Goal: Information Seeking & Learning: Find specific fact

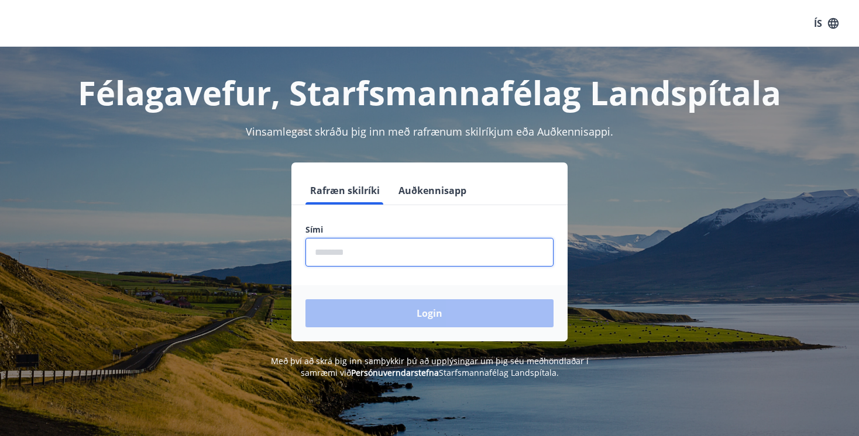
click at [435, 255] on input "phone" at bounding box center [429, 252] width 248 height 29
type input "********"
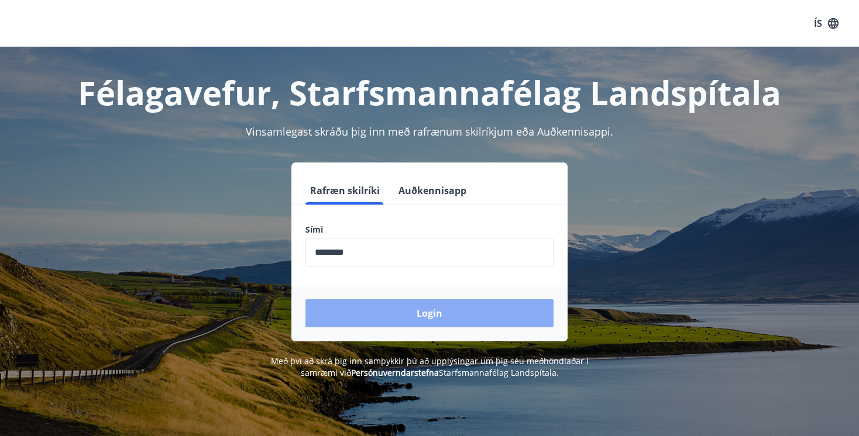
click at [402, 308] on button "Login" at bounding box center [429, 313] width 248 height 28
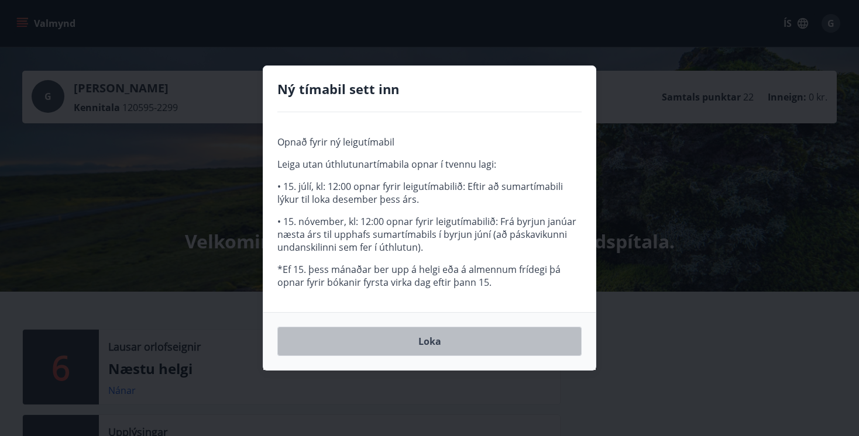
click at [428, 339] on button "Loka" at bounding box center [429, 341] width 304 height 29
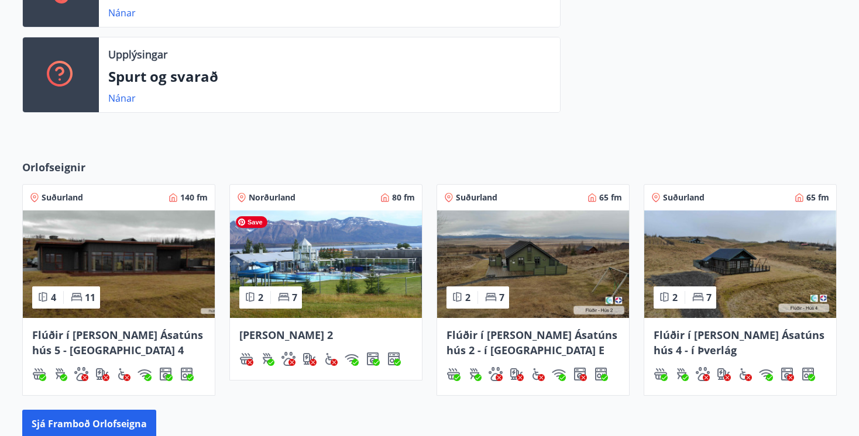
scroll to position [398, 0]
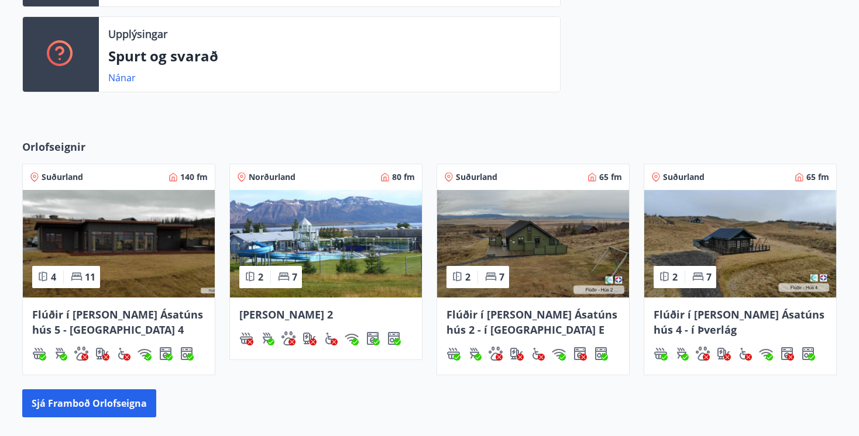
click at [82, 313] on span "Flúðir í [PERSON_NAME] Ásatúns hús 5 - [GEOGRAPHIC_DATA] 4" at bounding box center [117, 322] width 171 height 29
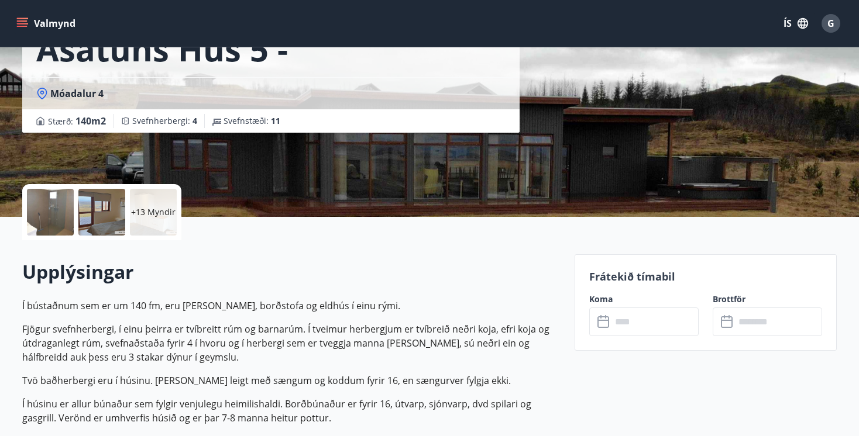
scroll to position [128, 0]
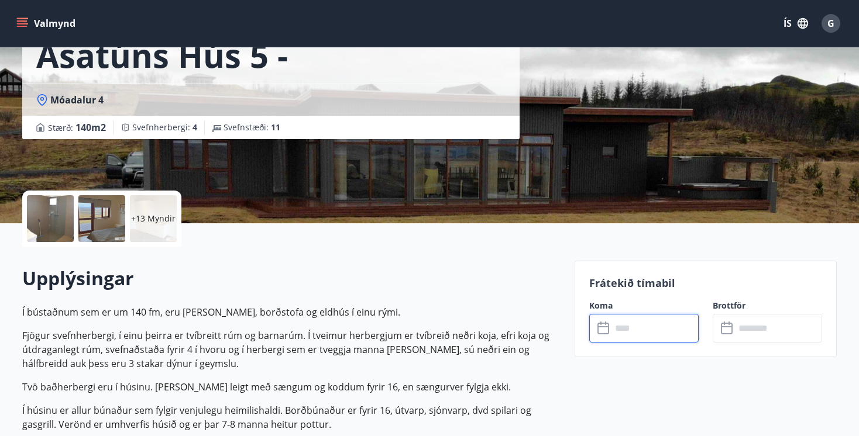
click at [634, 330] on input "text" at bounding box center [654, 328] width 87 height 29
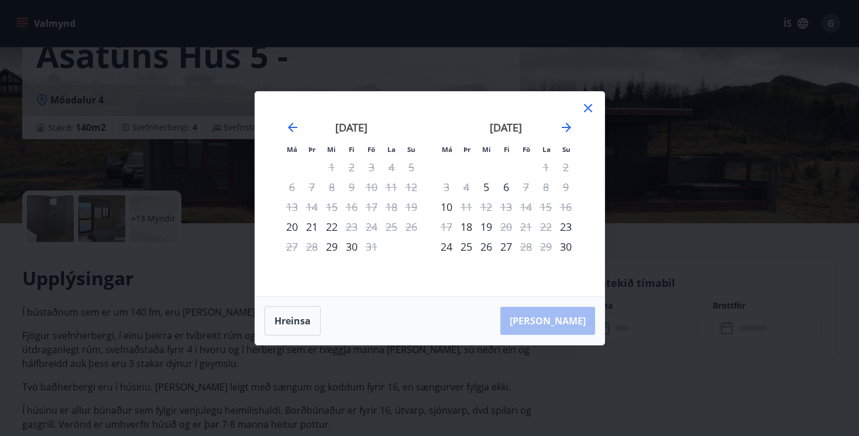
click at [563, 120] on div "[DATE]" at bounding box center [505, 131] width 139 height 51
click at [567, 126] on icon "Move forward to switch to the next month." at bounding box center [566, 127] width 14 height 14
click at [590, 110] on icon at bounding box center [588, 108] width 14 height 14
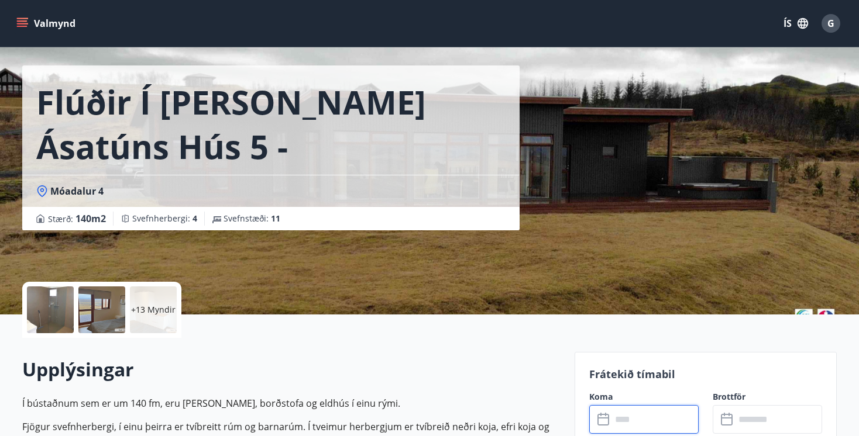
scroll to position [39, 0]
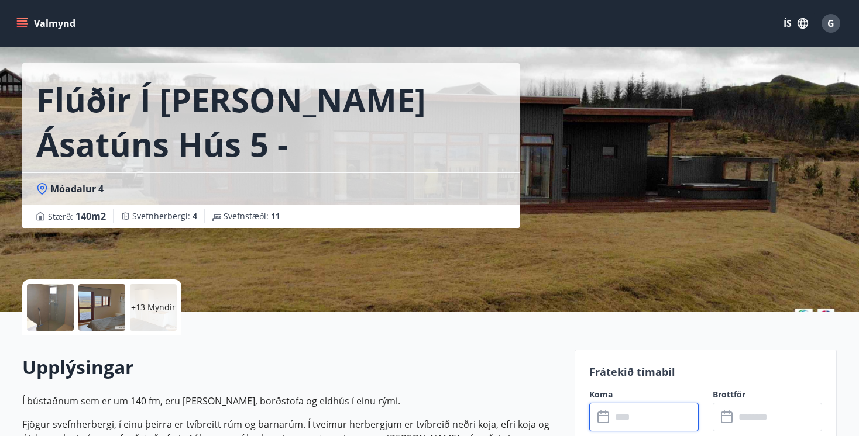
click at [43, 292] on div at bounding box center [50, 307] width 47 height 47
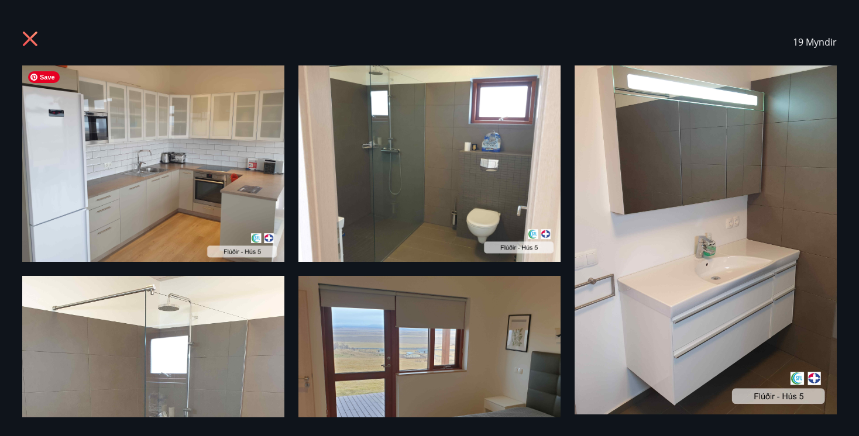
click at [167, 208] on img at bounding box center [153, 164] width 262 height 197
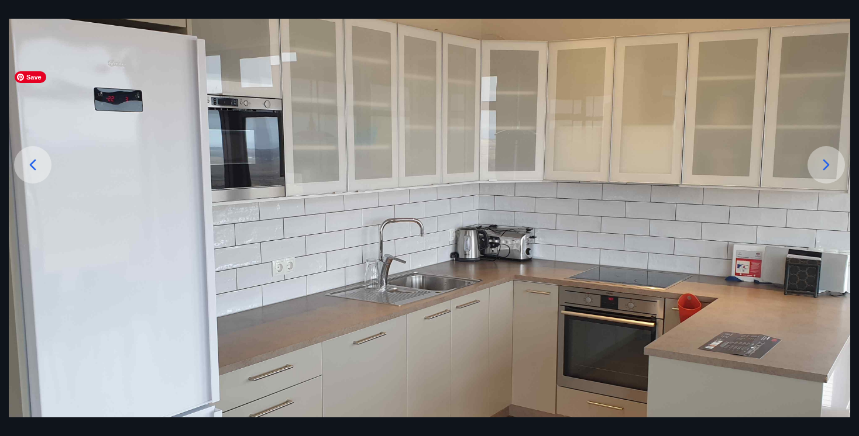
scroll to position [152, 0]
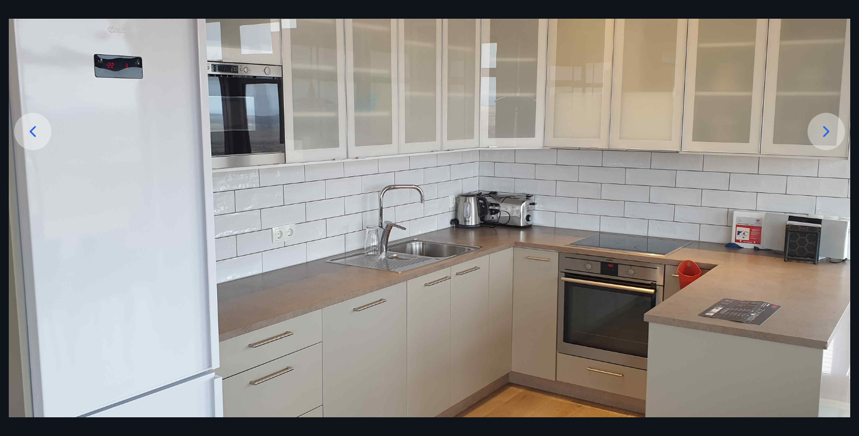
click at [824, 140] on icon at bounding box center [826, 131] width 19 height 19
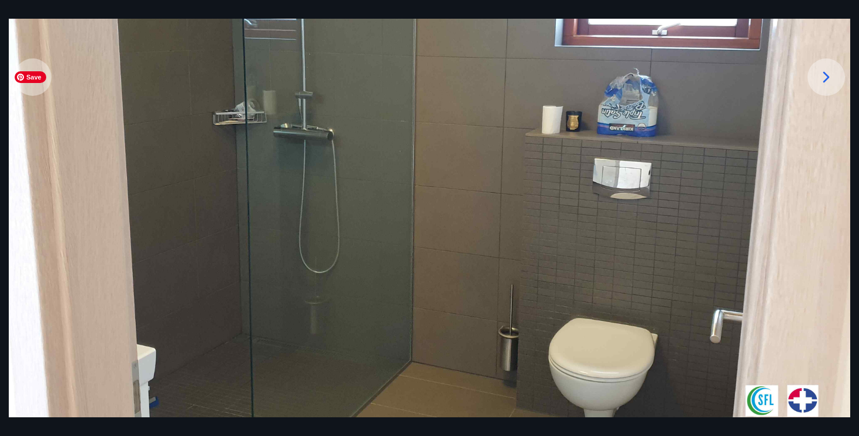
scroll to position [185, 0]
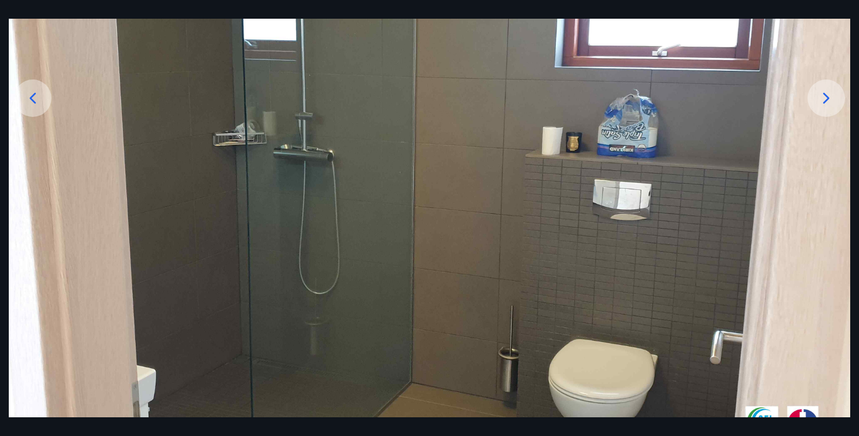
click at [826, 92] on icon at bounding box center [826, 98] width 19 height 19
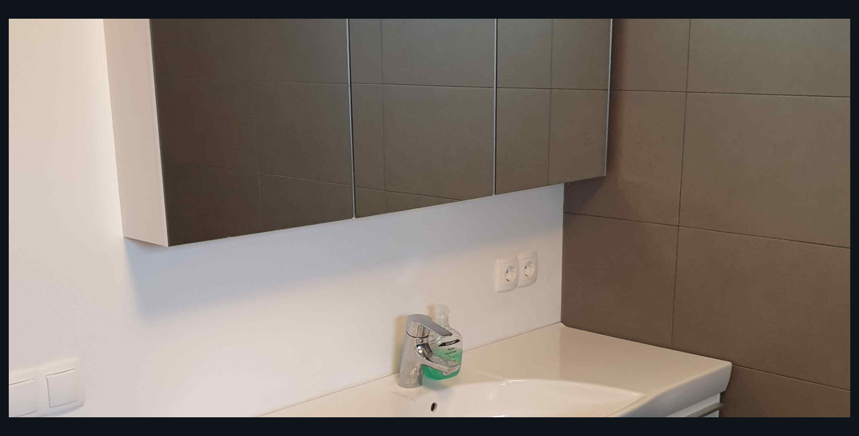
scroll to position [164, 0]
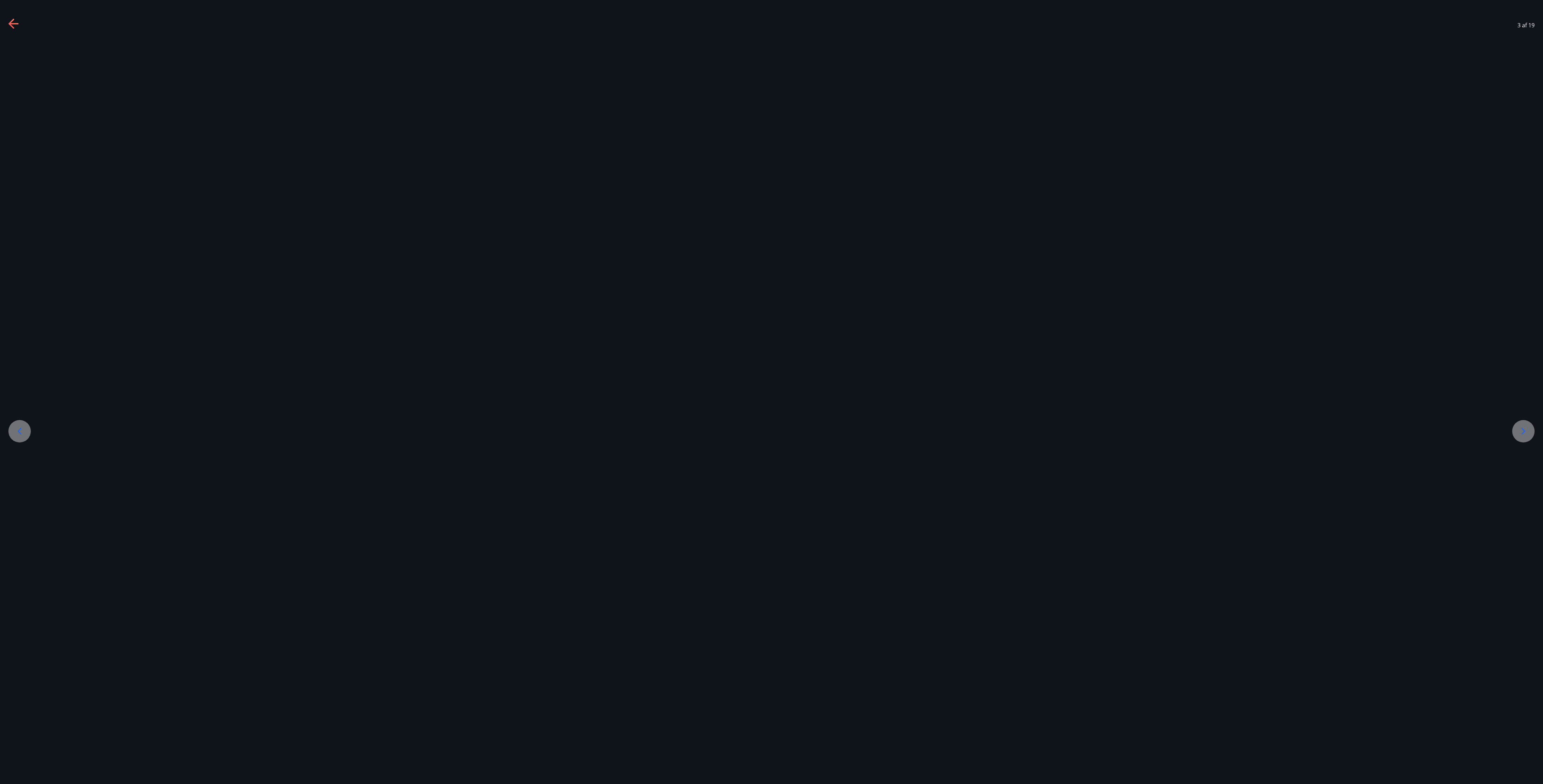
scroll to position [0, 0]
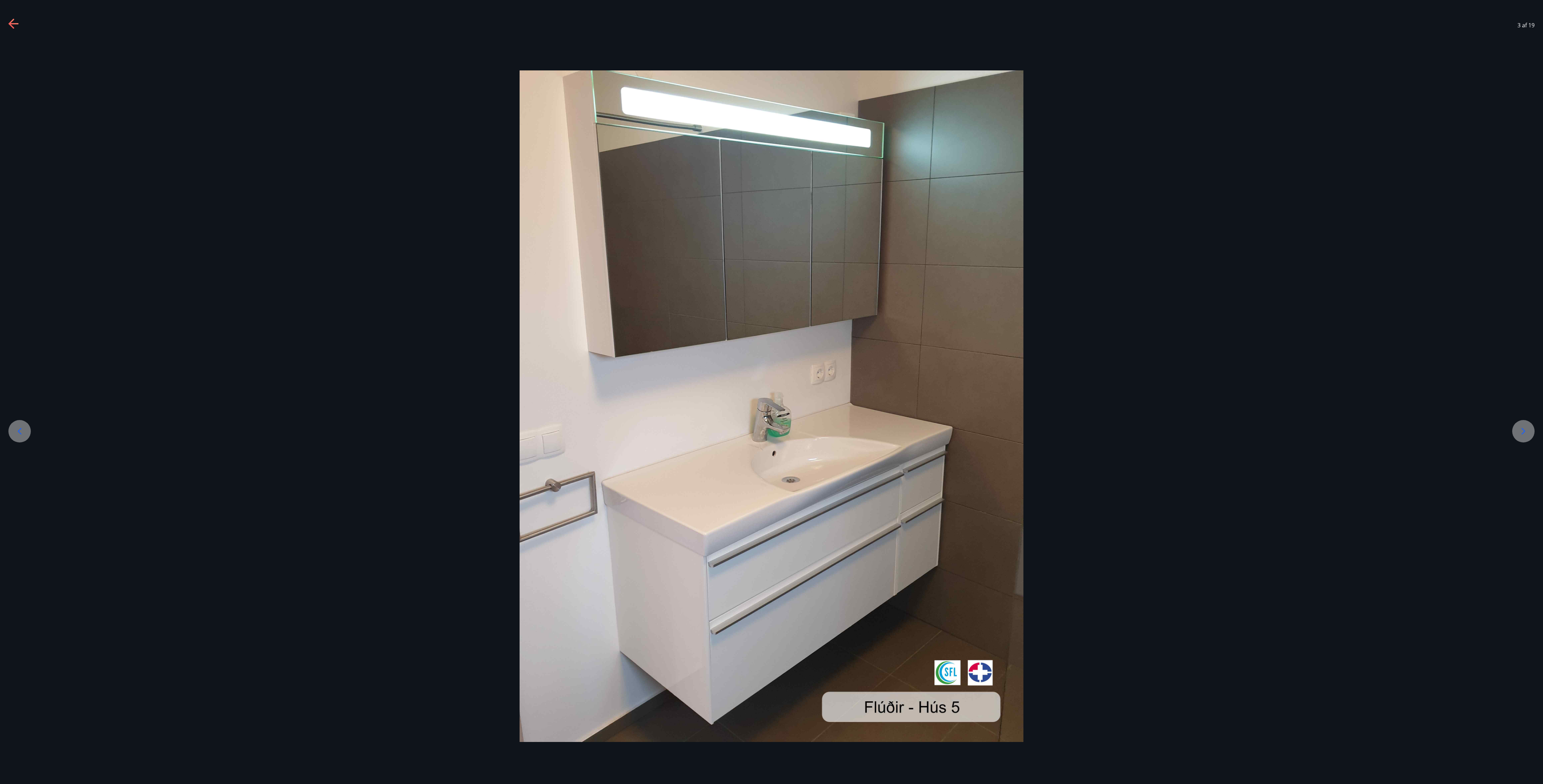
click at [514, 261] on div at bounding box center [1523, 431] width 22 height 22
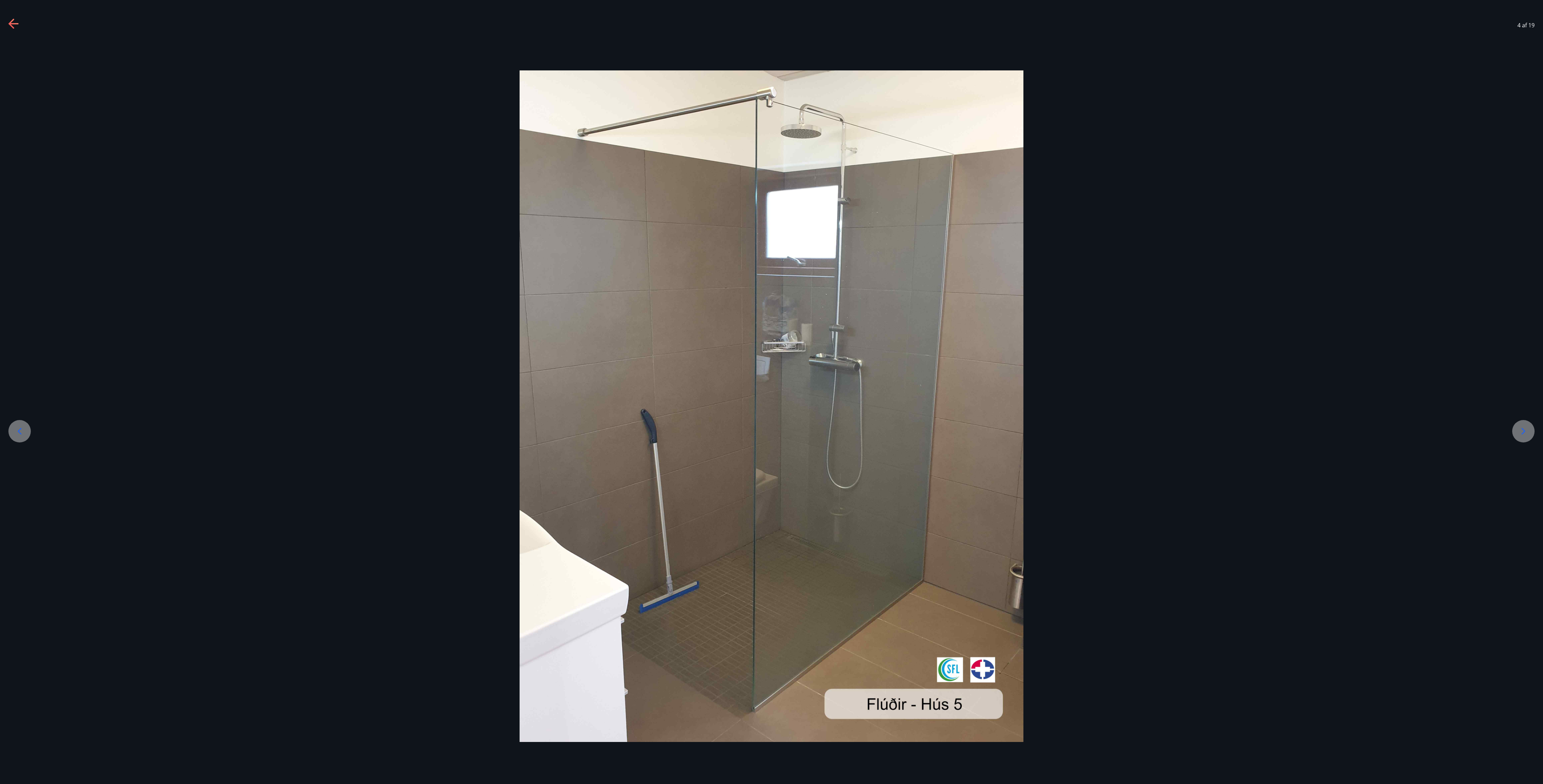
click at [514, 261] on div at bounding box center [1523, 431] width 22 height 22
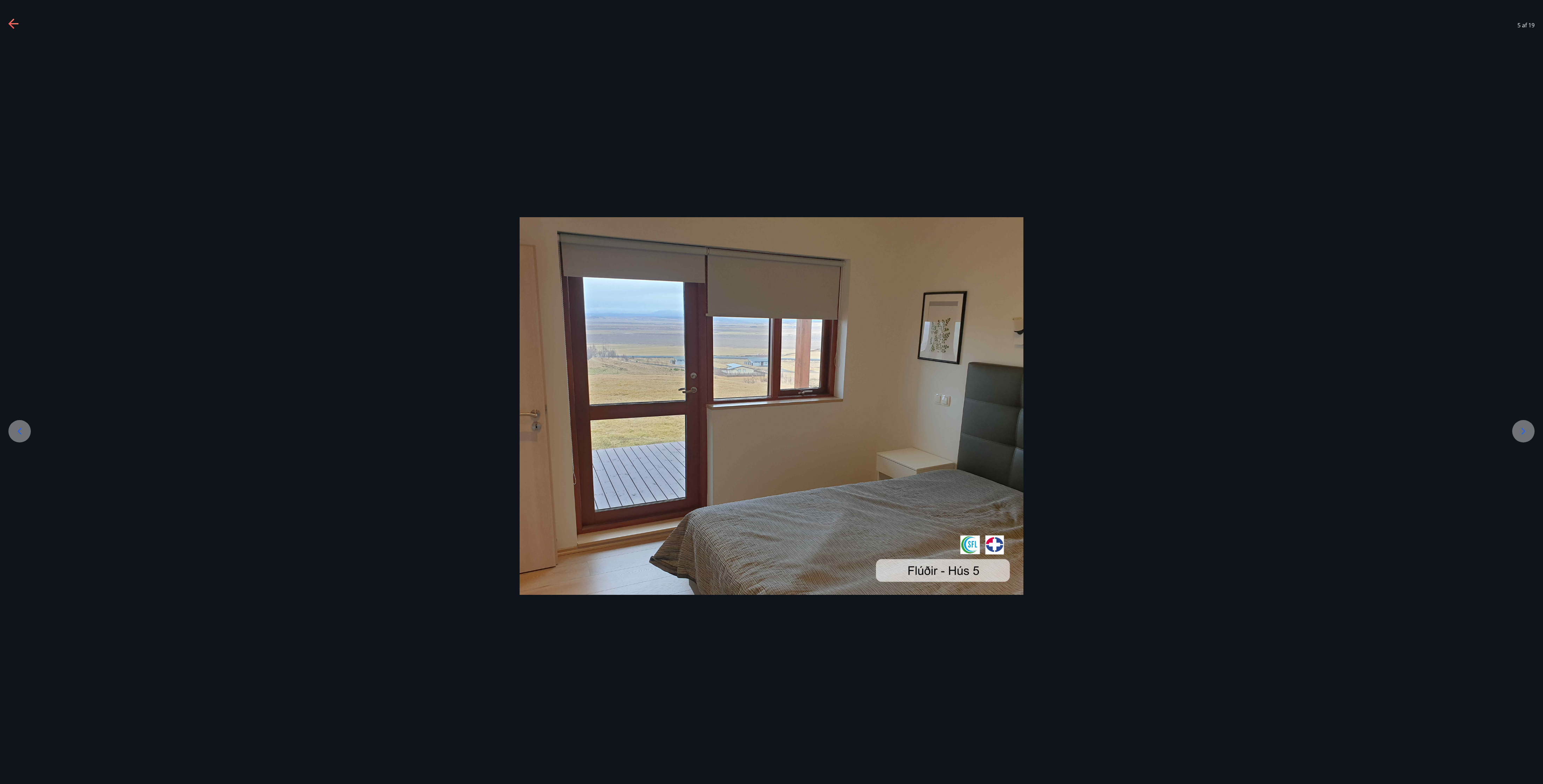
click at [514, 261] on div at bounding box center [1523, 431] width 22 height 22
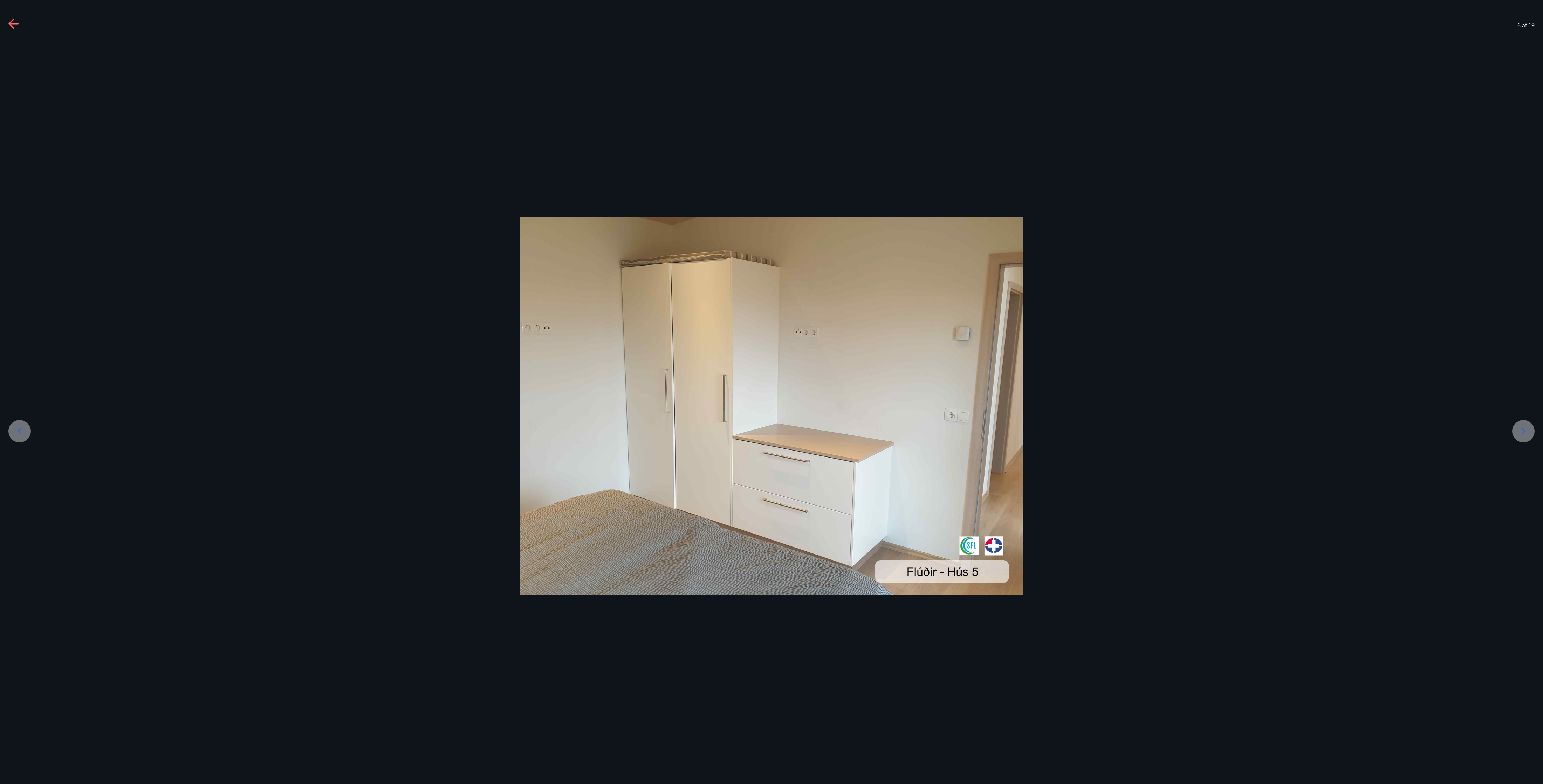
click at [514, 261] on div at bounding box center [1523, 431] width 22 height 22
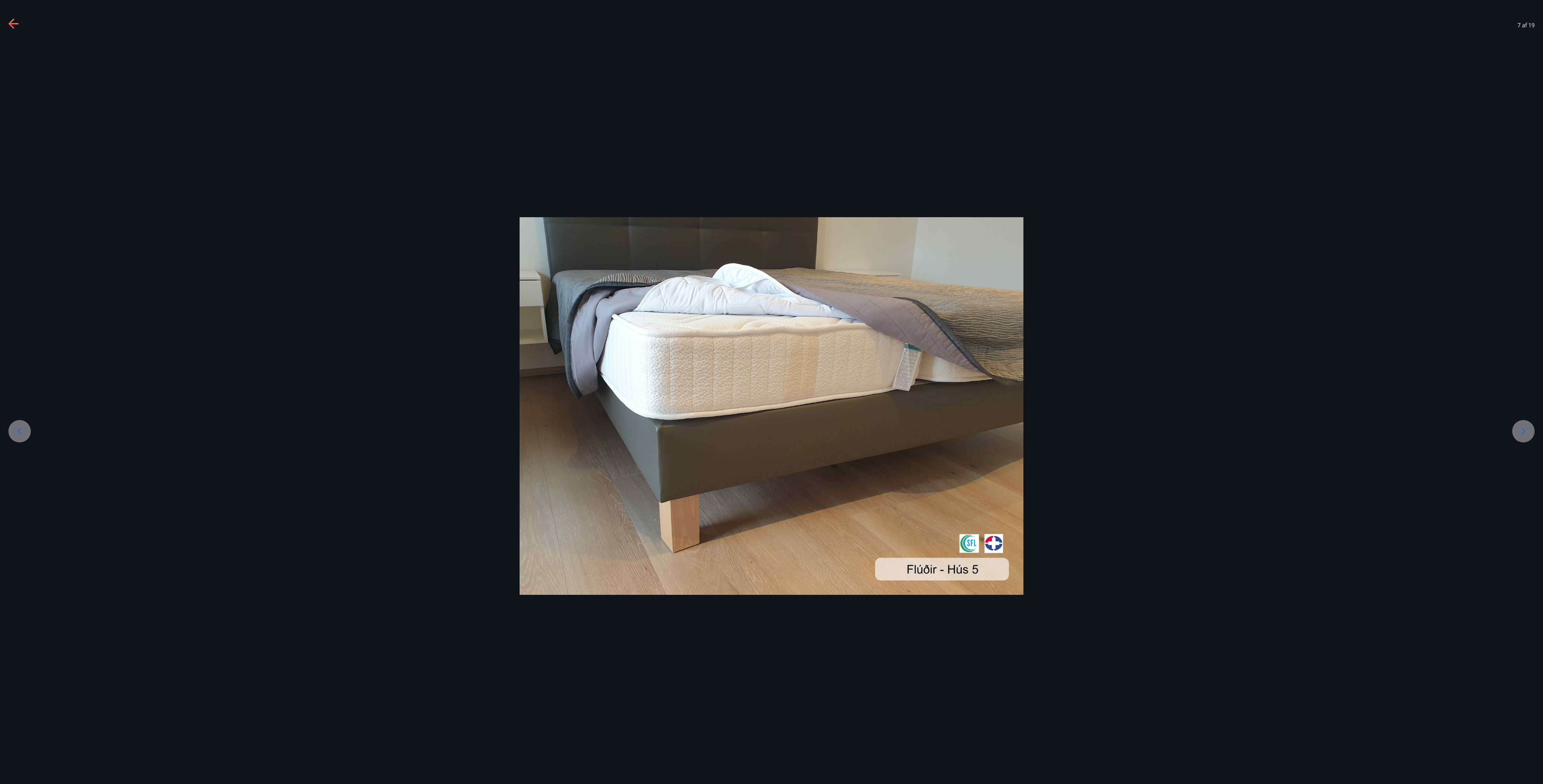
click at [514, 261] on div at bounding box center [1523, 431] width 22 height 22
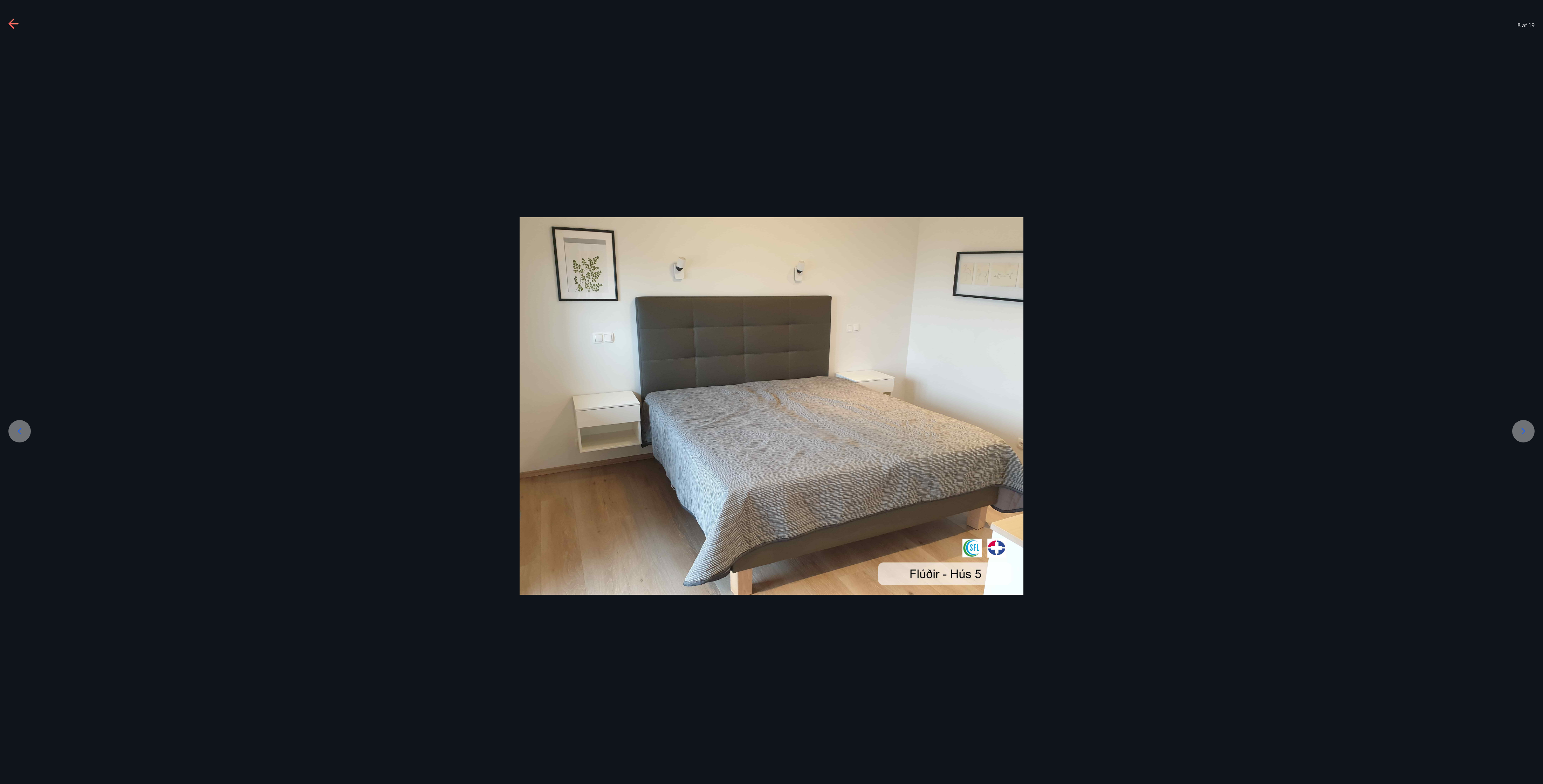
click at [514, 261] on div at bounding box center [1523, 431] width 22 height 22
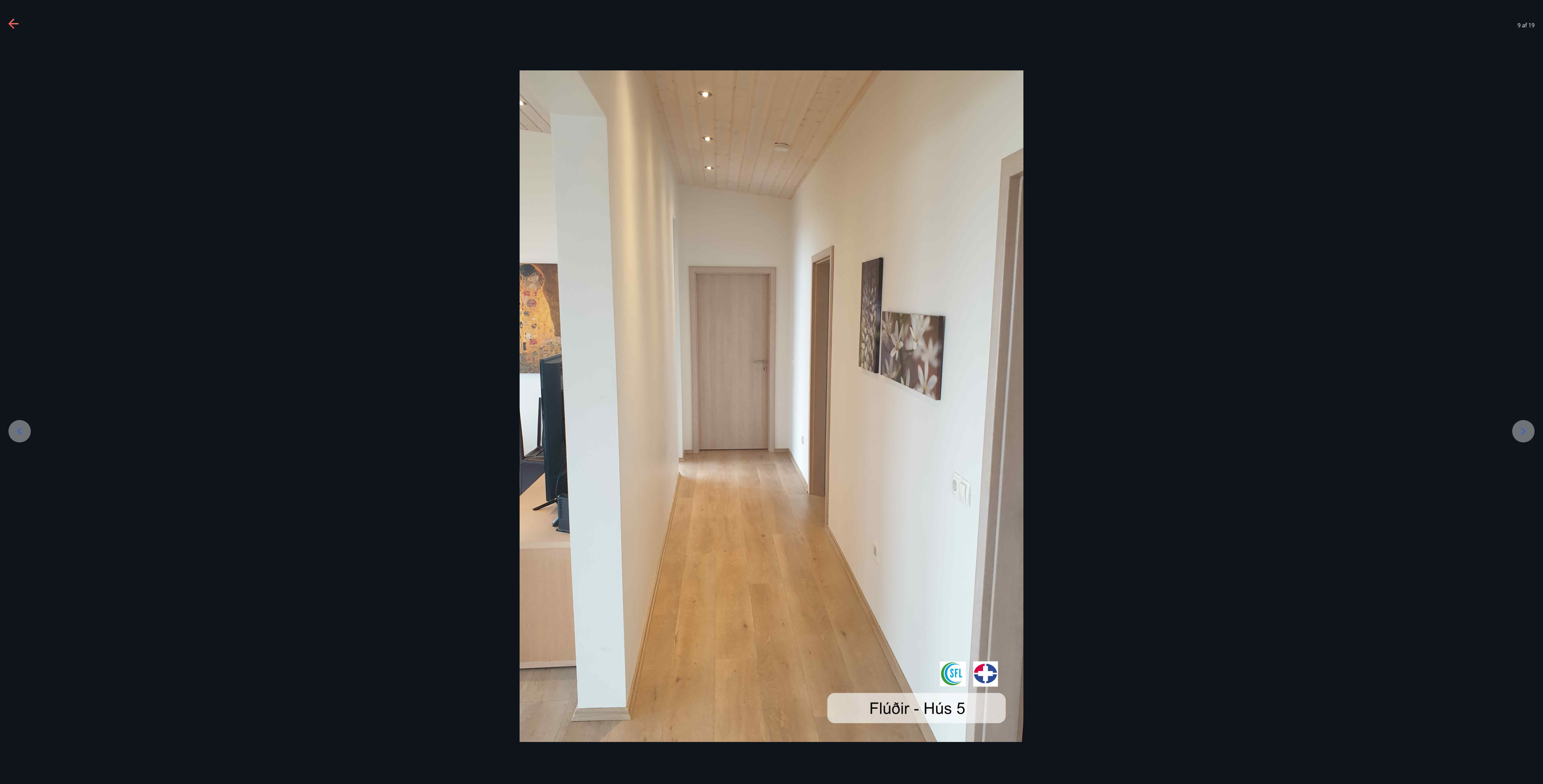
click at [514, 261] on div at bounding box center [1523, 431] width 22 height 22
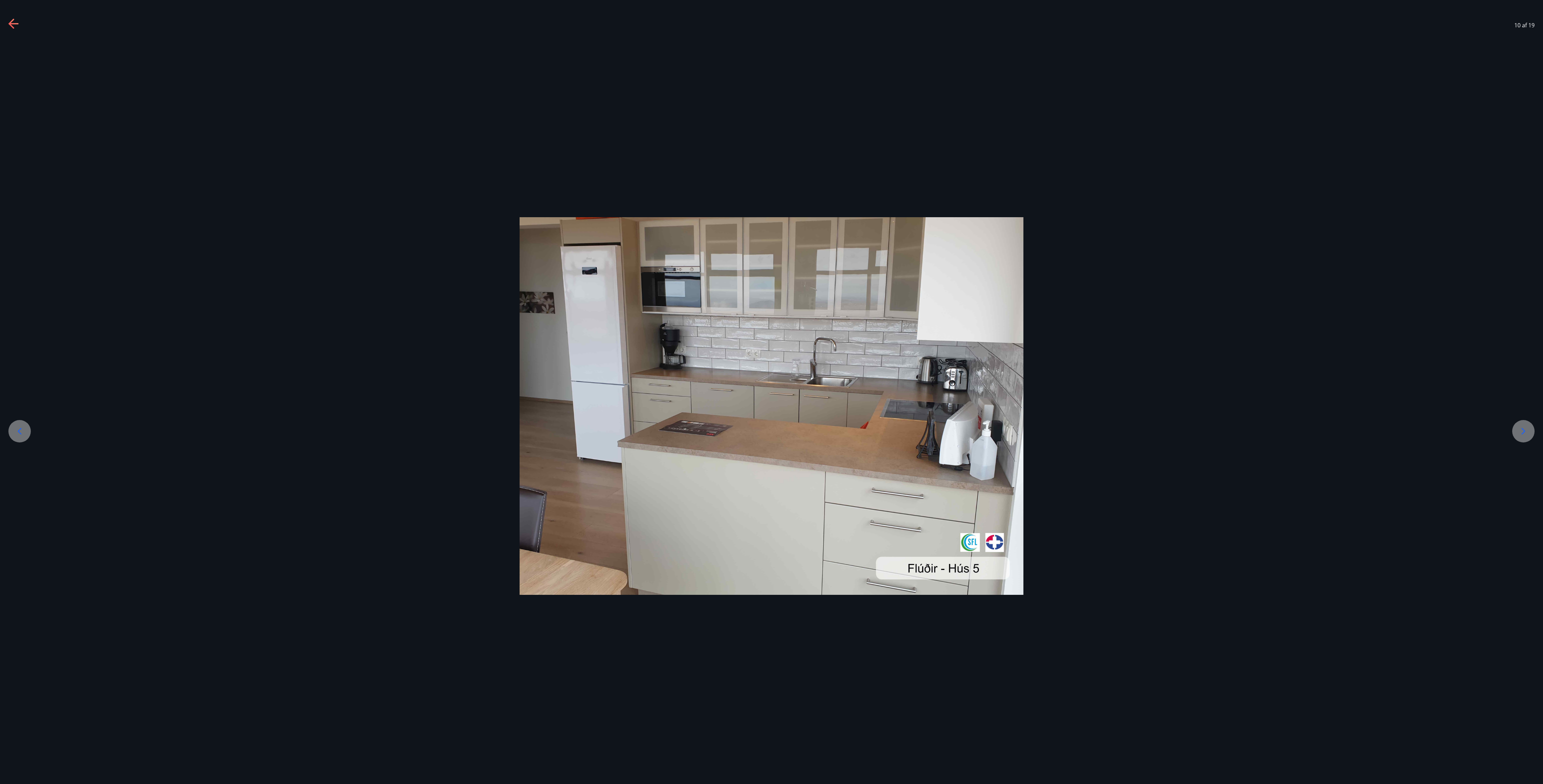
click at [514, 261] on div at bounding box center [1523, 431] width 22 height 22
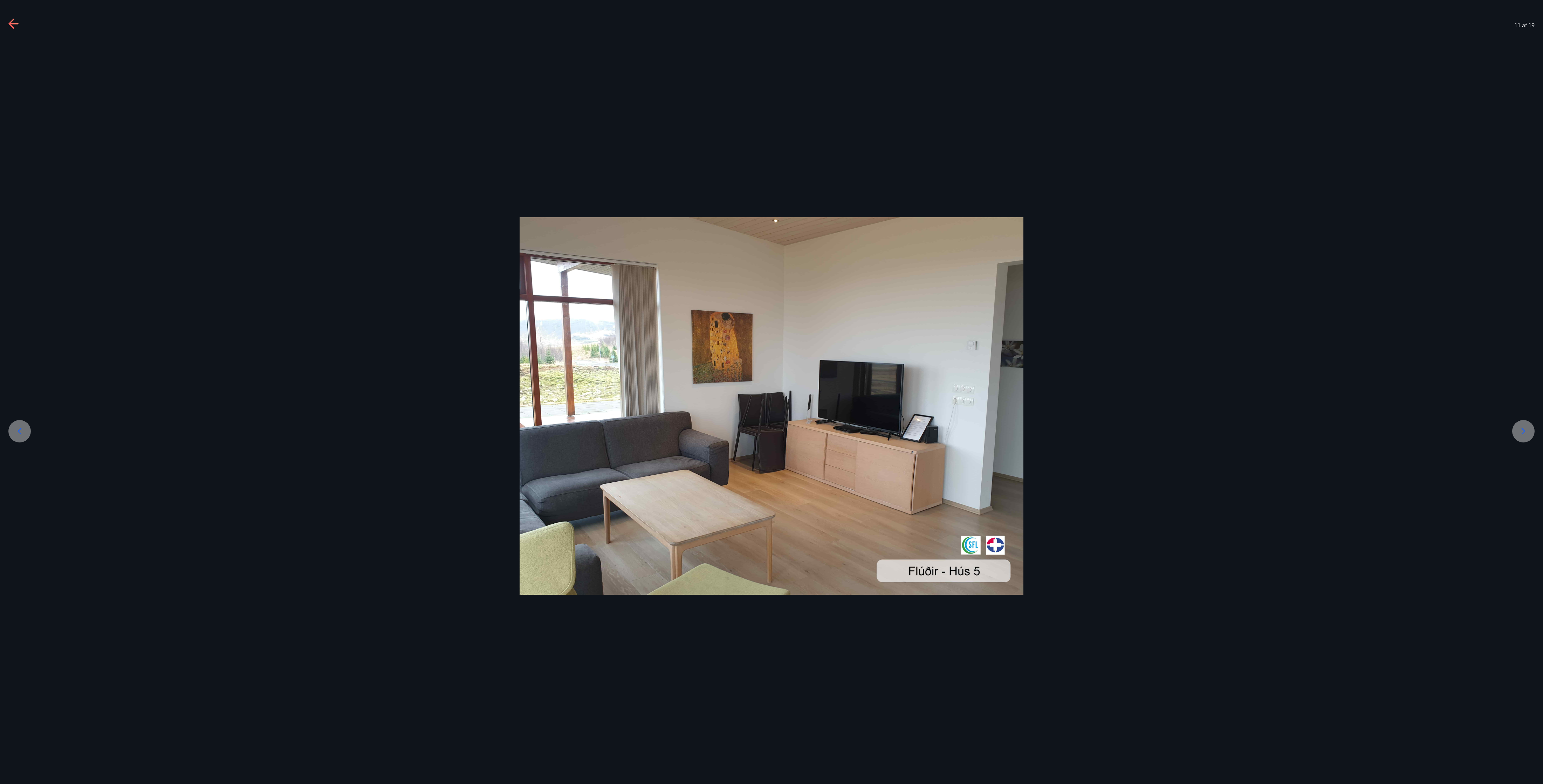
click at [514, 261] on div at bounding box center [1523, 431] width 22 height 22
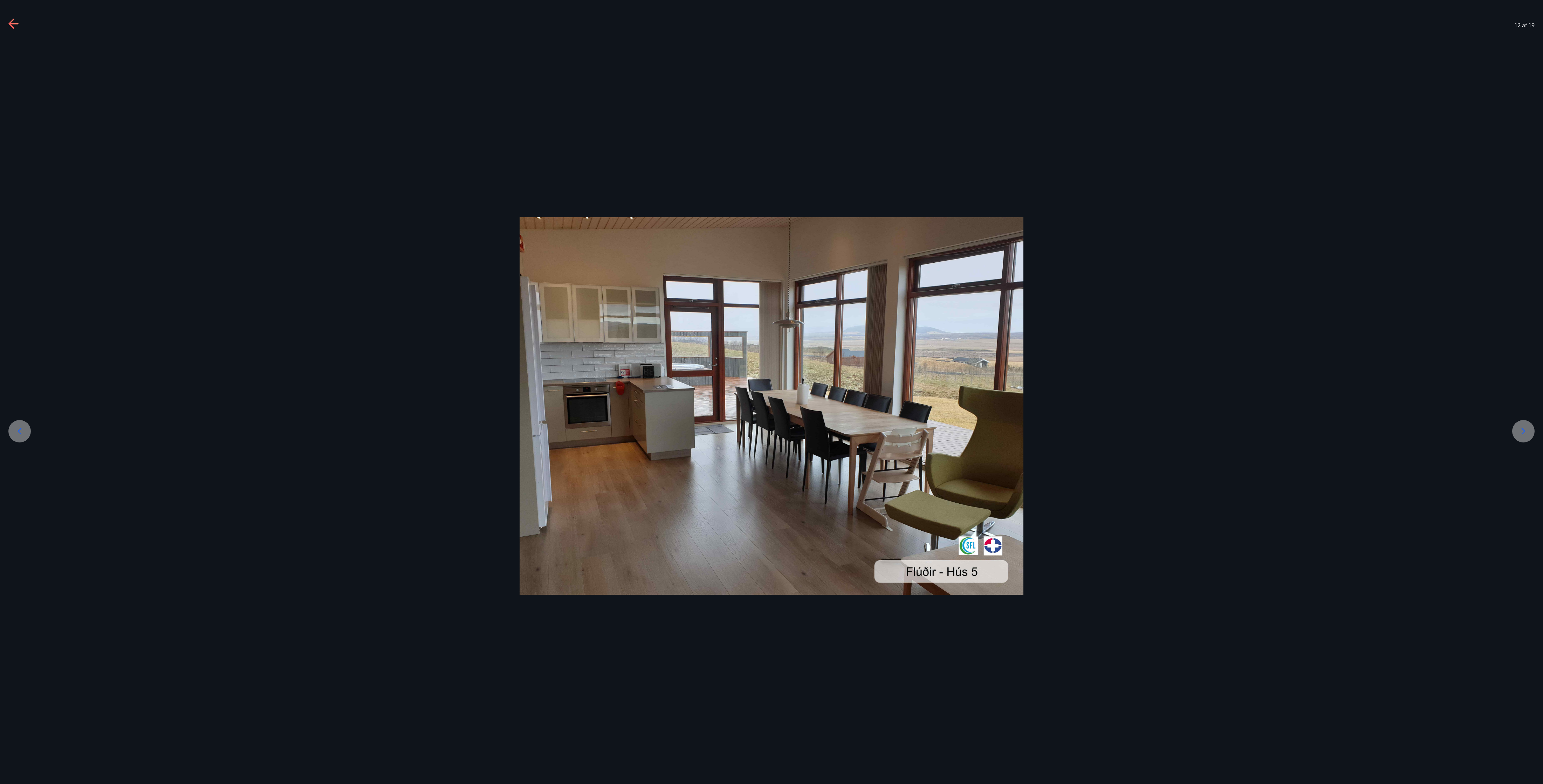
click at [514, 261] on div at bounding box center [1523, 431] width 22 height 22
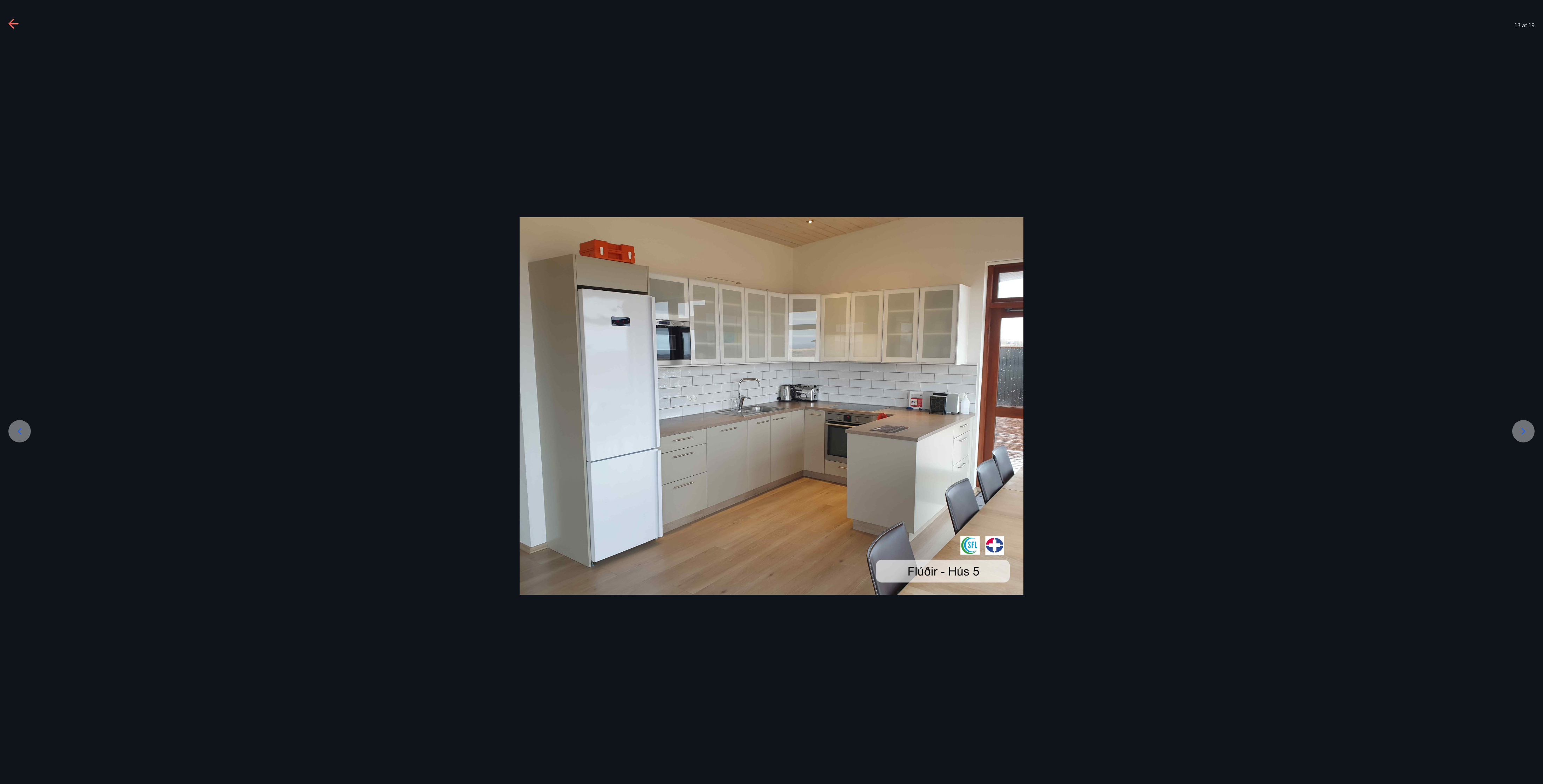
click at [514, 261] on div at bounding box center [1523, 431] width 22 height 22
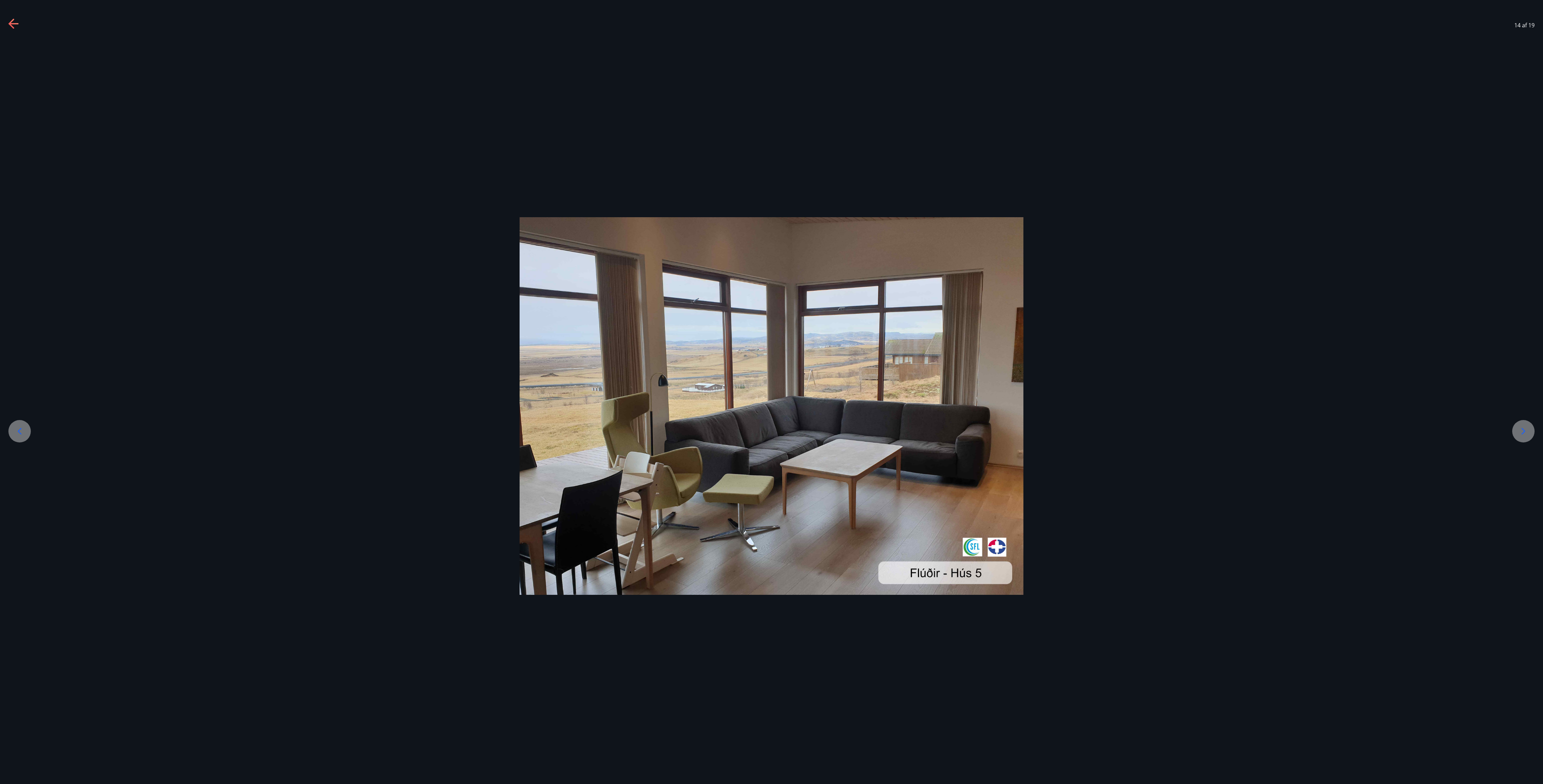
click at [514, 261] on div at bounding box center [1523, 431] width 22 height 22
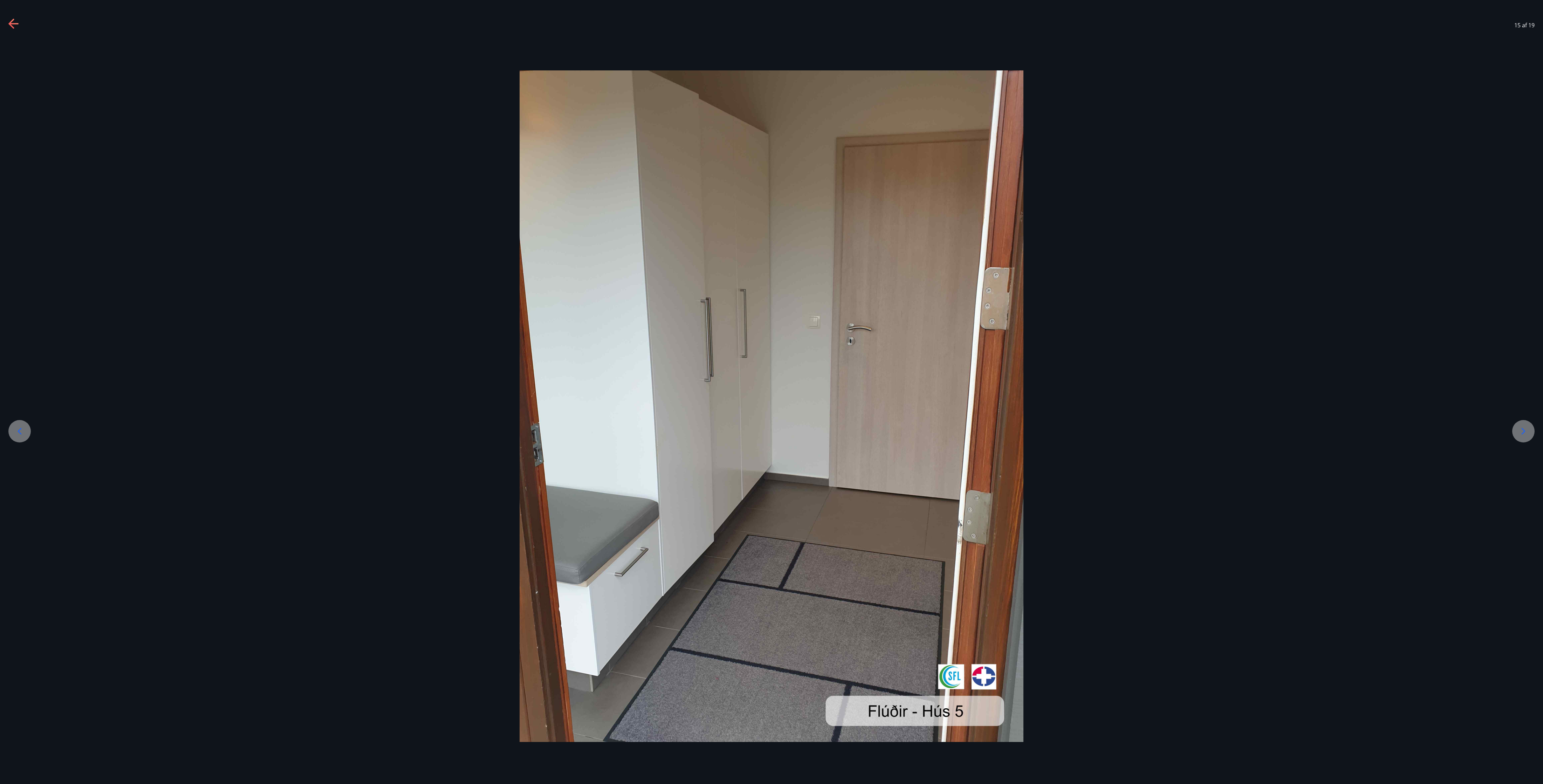
click at [514, 261] on div at bounding box center [1523, 431] width 22 height 22
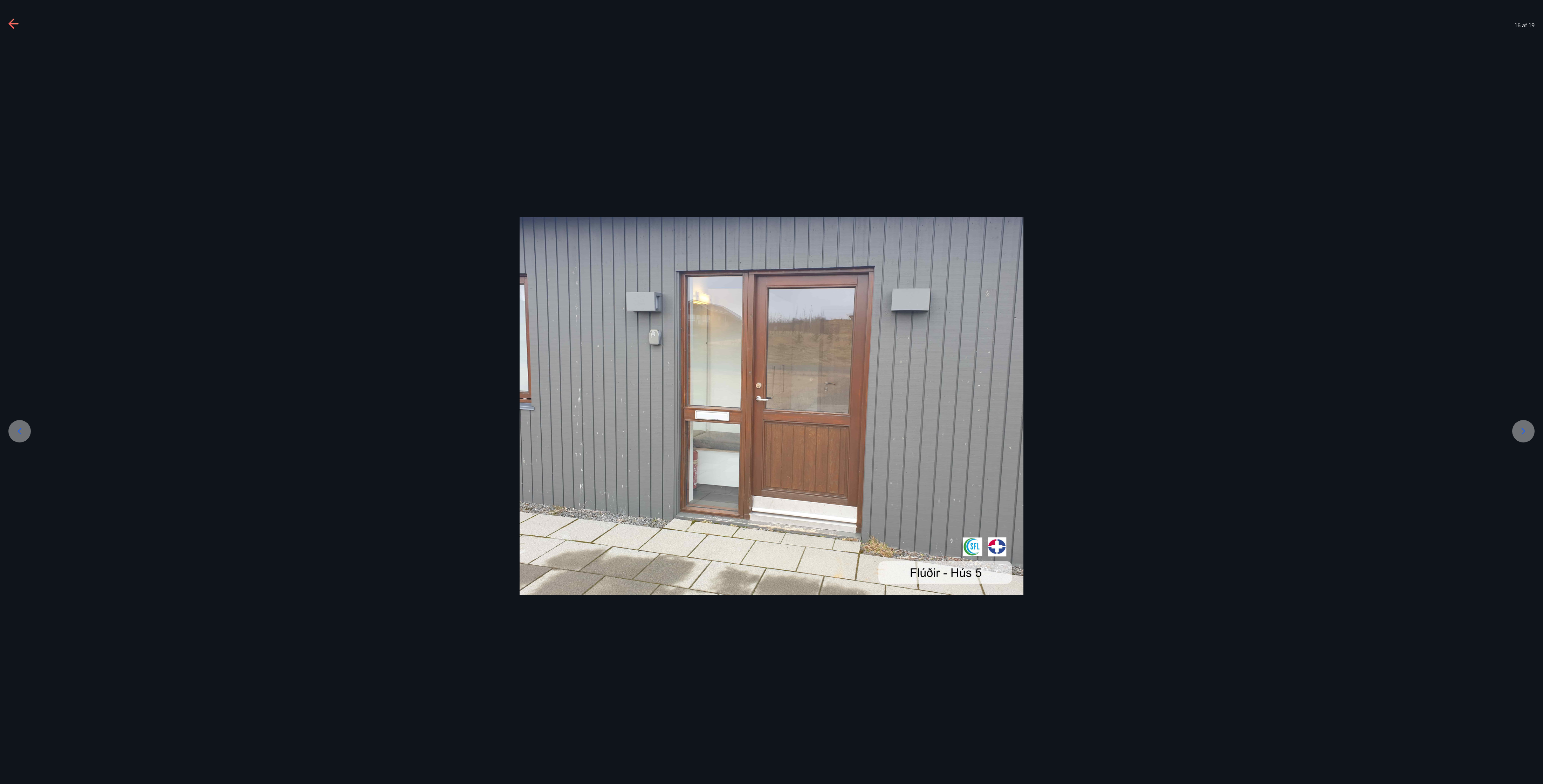
click at [514, 261] on div at bounding box center [1523, 431] width 22 height 22
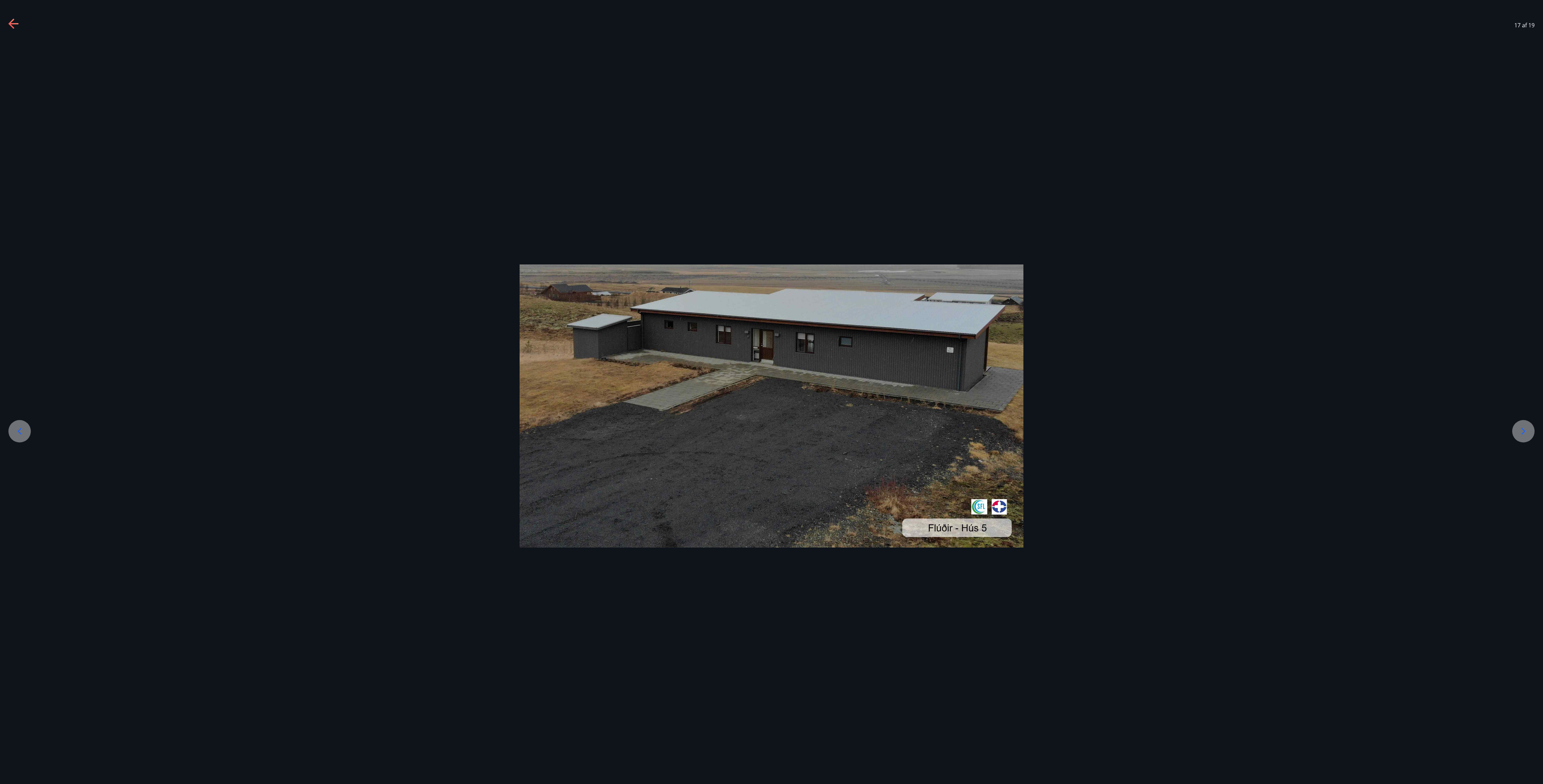
click at [514, 261] on div at bounding box center [1523, 431] width 22 height 22
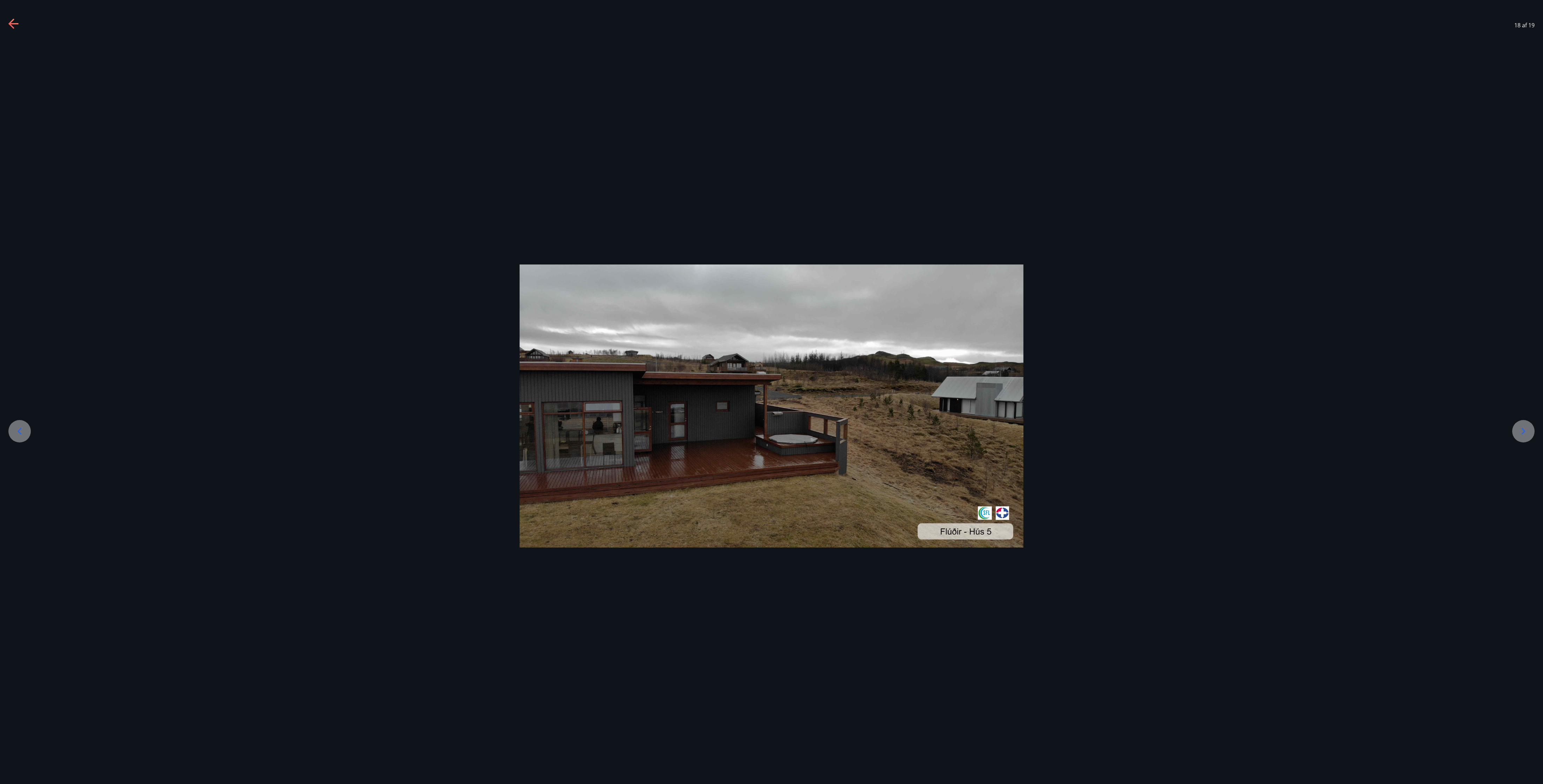
click at [514, 261] on div at bounding box center [1523, 431] width 22 height 22
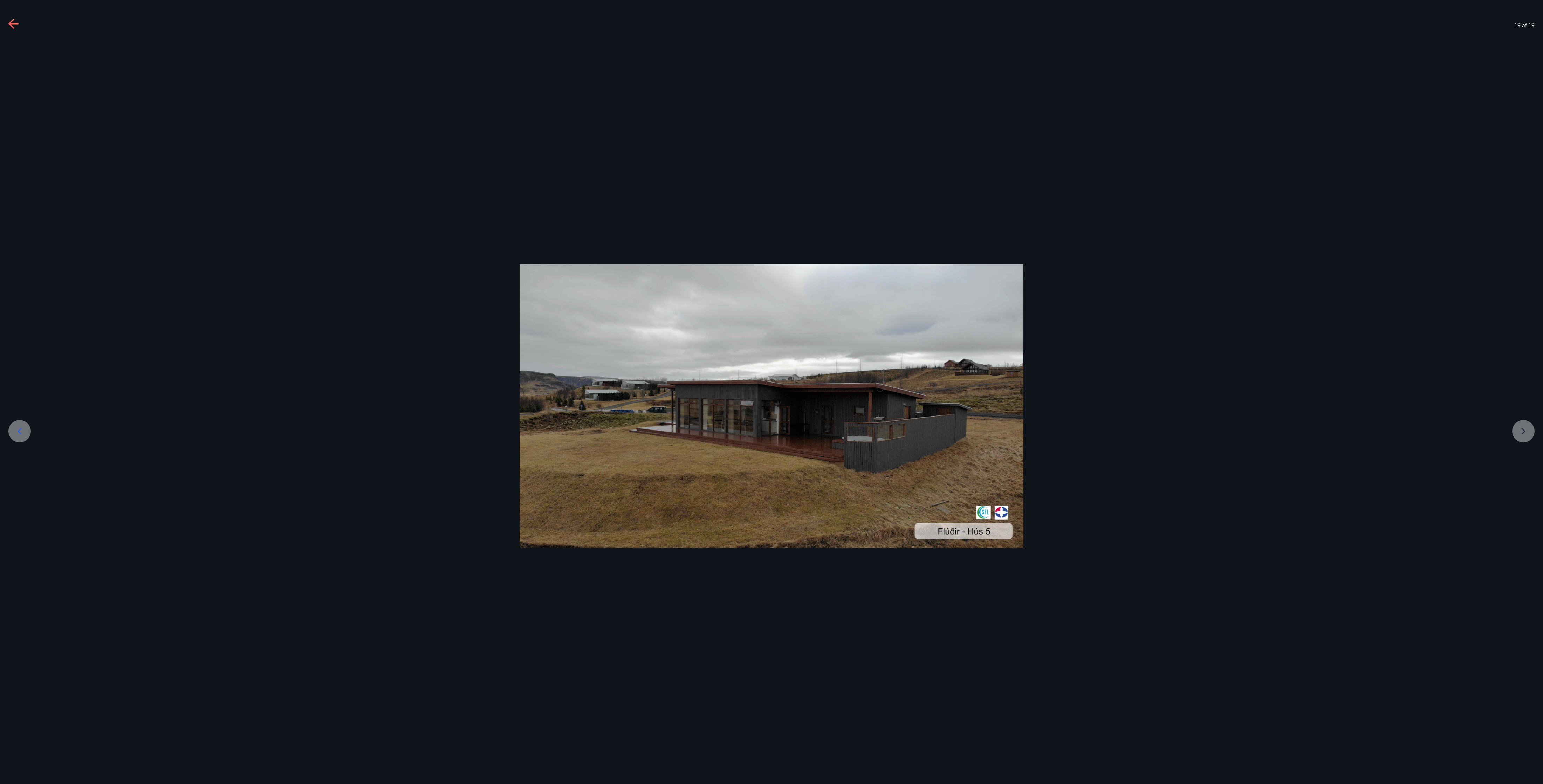
click at [514, 261] on div at bounding box center [772, 406] width 1543 height 283
click at [13, 26] on icon at bounding box center [14, 24] width 11 height 11
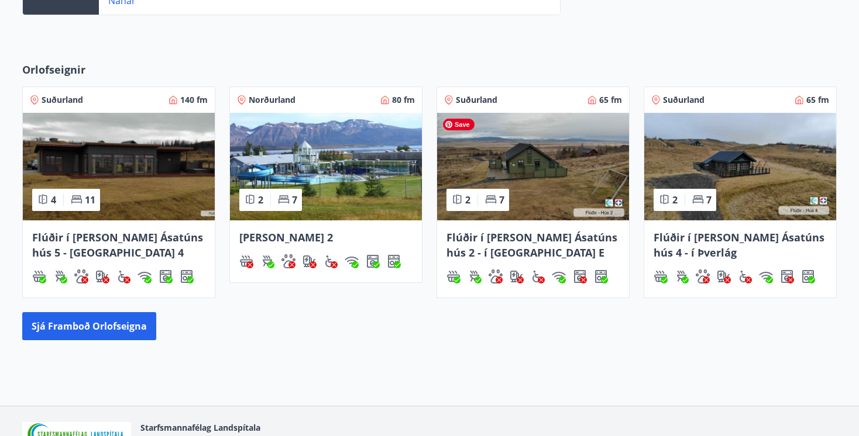
scroll to position [478, 0]
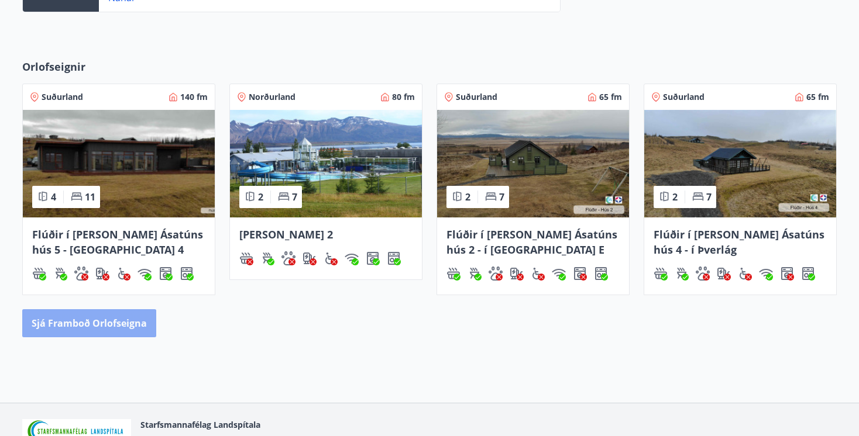
click at [77, 330] on button "Sjá framboð orlofseigna" at bounding box center [89, 323] width 134 height 28
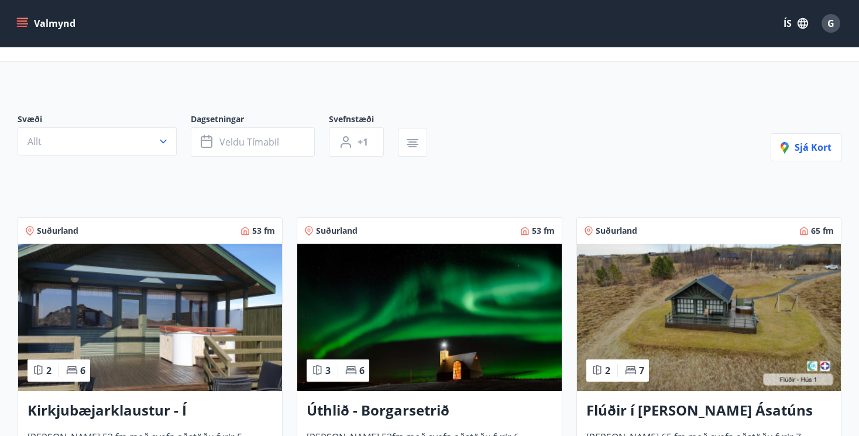
scroll to position [44, 0]
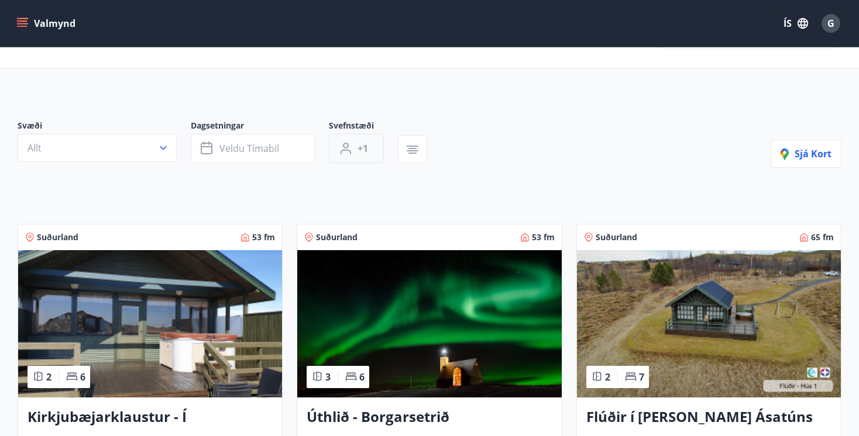
click at [354, 154] on button "+1" at bounding box center [356, 148] width 55 height 29
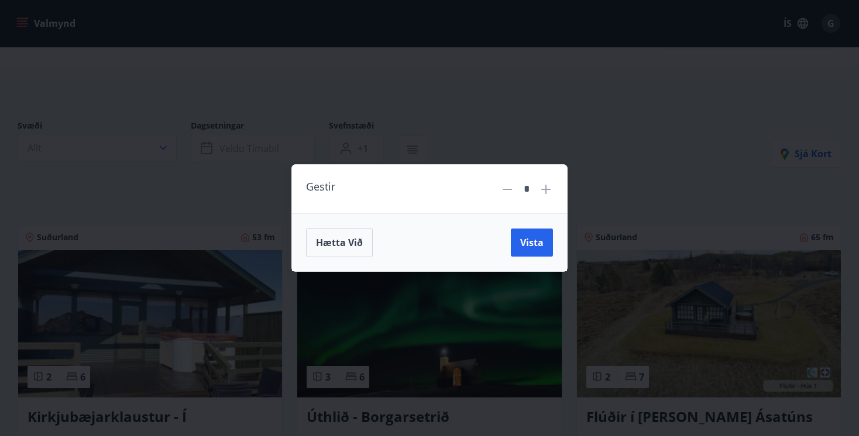
click at [552, 189] on icon at bounding box center [546, 189] width 14 height 14
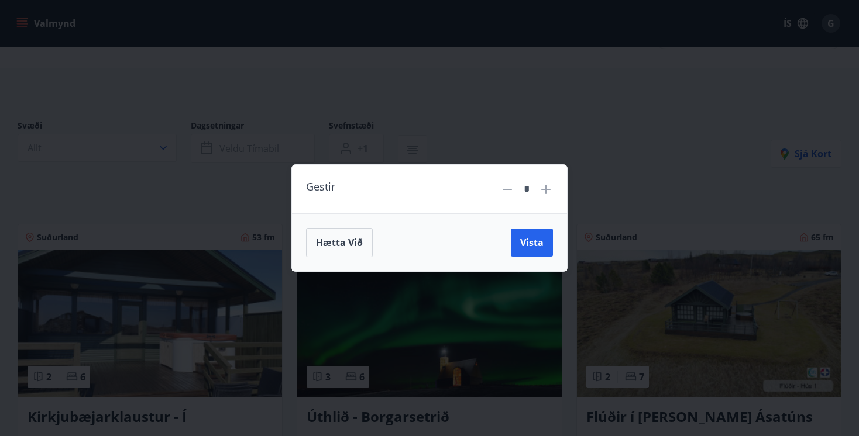
click at [552, 189] on icon at bounding box center [546, 189] width 14 height 14
type input "*"
click at [521, 244] on span "Vista" at bounding box center [531, 242] width 23 height 13
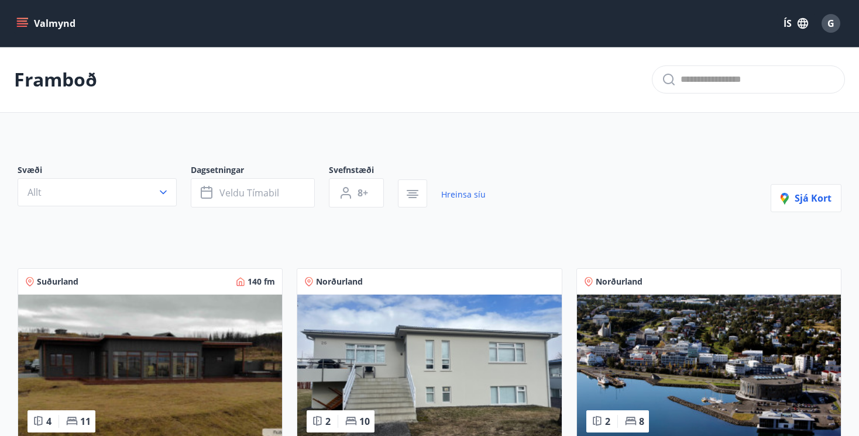
click at [51, 77] on p "Framboð" at bounding box center [55, 80] width 83 height 26
click at [40, 19] on button "Valmynd" at bounding box center [47, 23] width 66 height 21
click at [595, 193] on div "Svæði Allt Dagsetningar Veldu tímabil Svefnstæði 8+ Hreinsa síu Sjá kort" at bounding box center [430, 188] width 824 height 48
click at [29, 27] on button "Valmynd" at bounding box center [47, 23] width 66 height 21
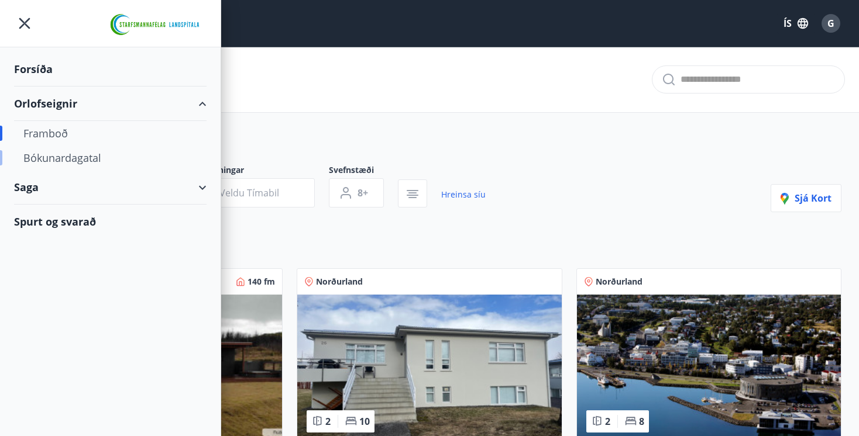
click at [46, 161] on div "Bókunardagatal" at bounding box center [110, 158] width 174 height 25
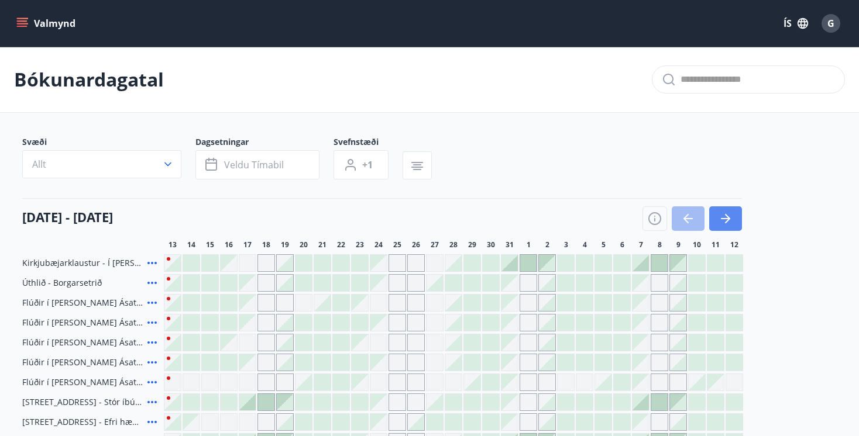
click at [729, 216] on icon "button" at bounding box center [725, 219] width 14 height 14
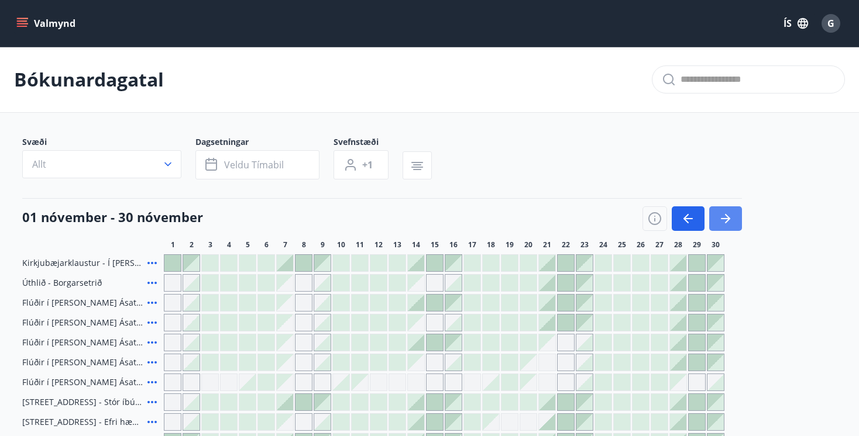
click at [729, 216] on icon "button" at bounding box center [725, 219] width 14 height 14
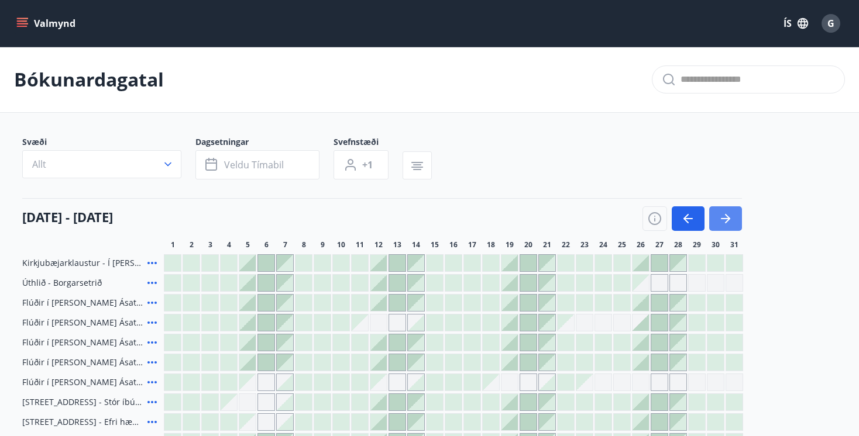
click at [729, 216] on icon "button" at bounding box center [725, 219] width 14 height 14
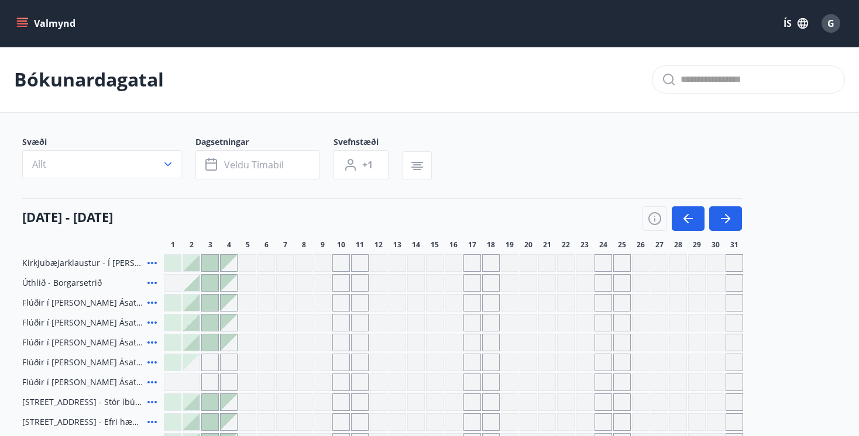
click at [52, 25] on button "Valmynd" at bounding box center [47, 23] width 66 height 21
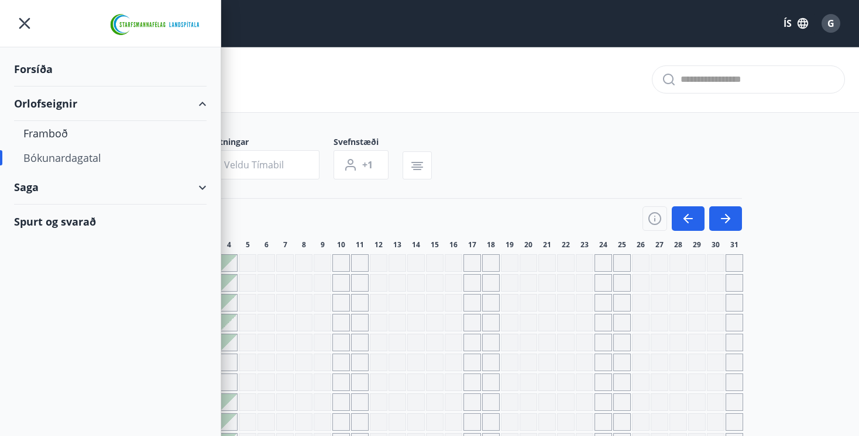
click at [35, 74] on div "Forsíða" at bounding box center [110, 69] width 192 height 35
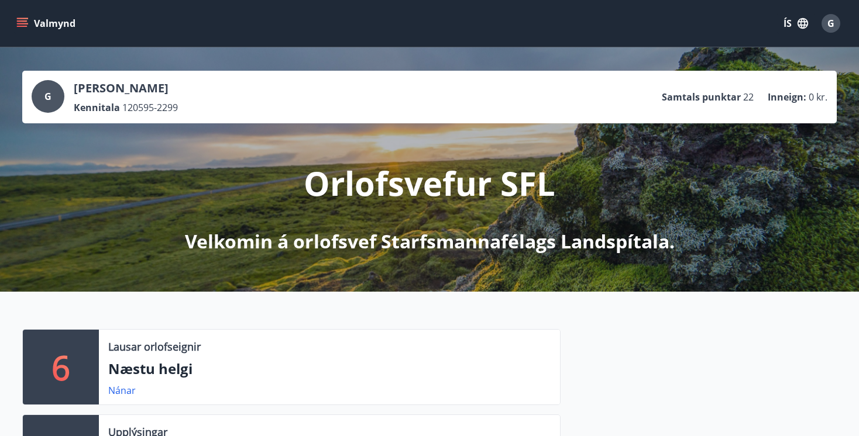
click at [156, 95] on p "[PERSON_NAME]" at bounding box center [126, 88] width 104 height 16
click at [399, 199] on p "Orlofsvefur SFL" at bounding box center [430, 183] width 252 height 44
click at [402, 242] on p "Velkomin á orlofsvef Starfsmannafélags Landspítala." at bounding box center [430, 242] width 490 height 26
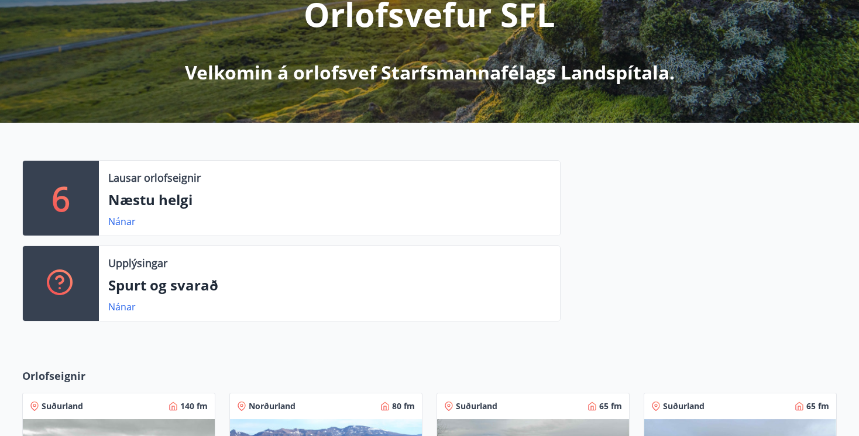
scroll to position [174, 0]
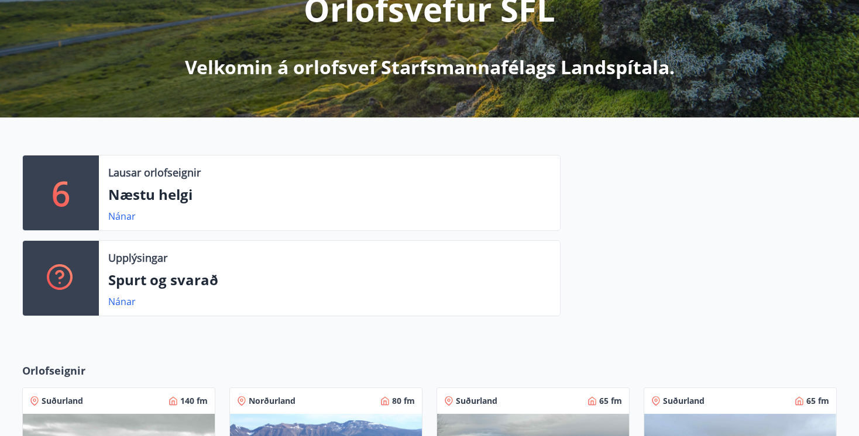
click at [144, 254] on p "Upplýsingar" at bounding box center [137, 257] width 59 height 15
click at [142, 273] on p "Spurt og svarað" at bounding box center [329, 280] width 442 height 20
click at [116, 303] on link "Nánar" at bounding box center [121, 301] width 27 height 13
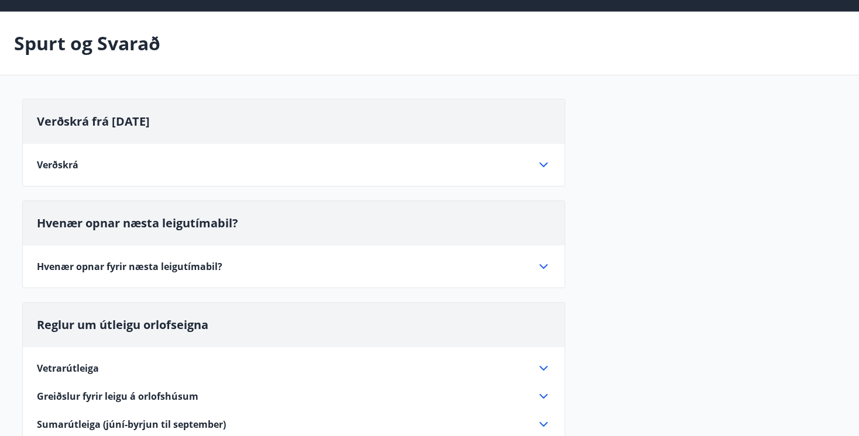
scroll to position [36, 0]
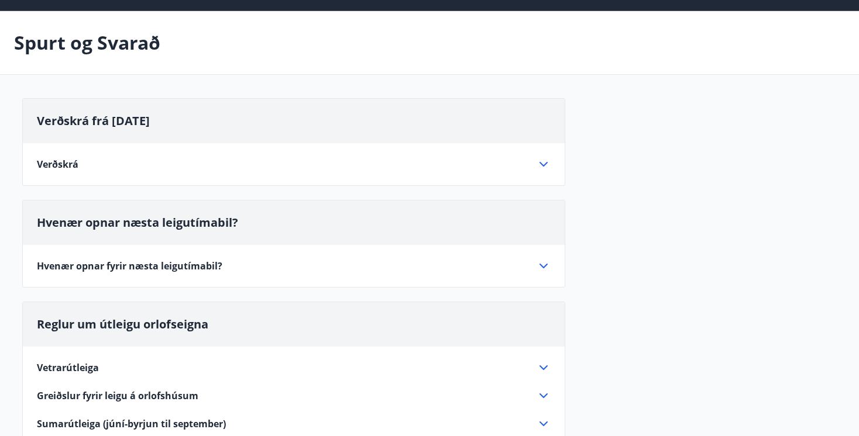
click at [541, 264] on icon at bounding box center [543, 266] width 14 height 14
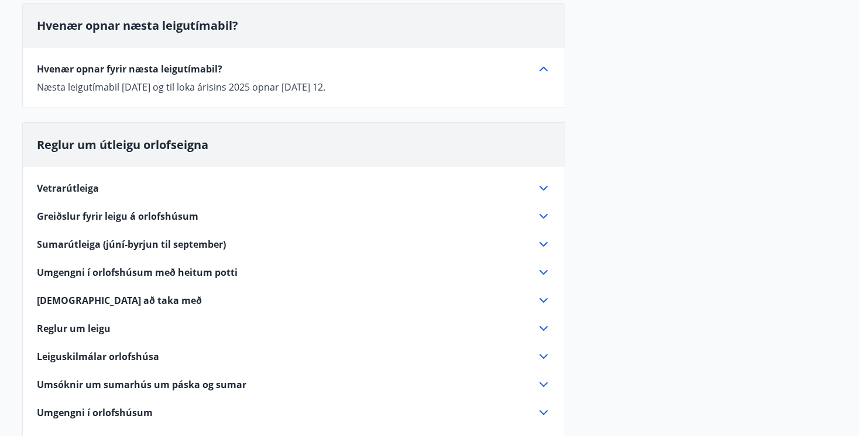
scroll to position [247, 0]
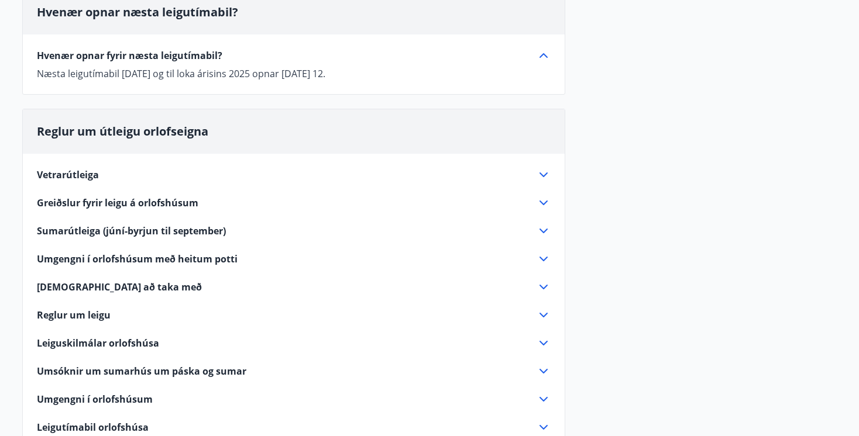
click at [542, 173] on icon at bounding box center [543, 175] width 14 height 14
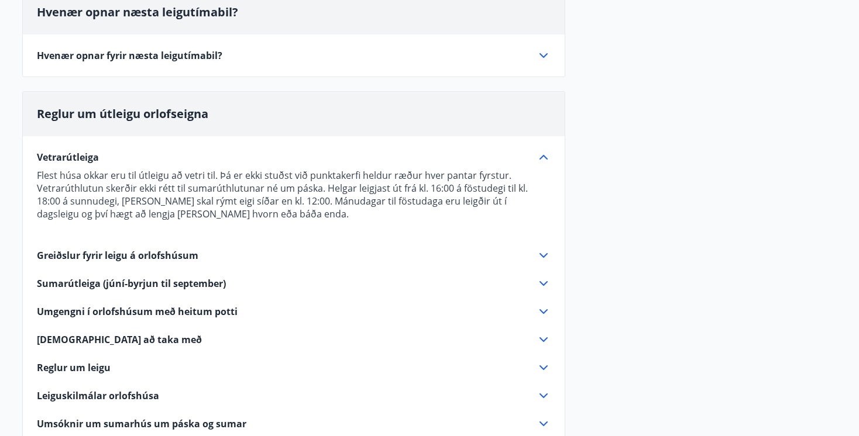
click at [198, 287] on span "Sumarútleiga (júní-byrjun til september)" at bounding box center [131, 283] width 189 height 13
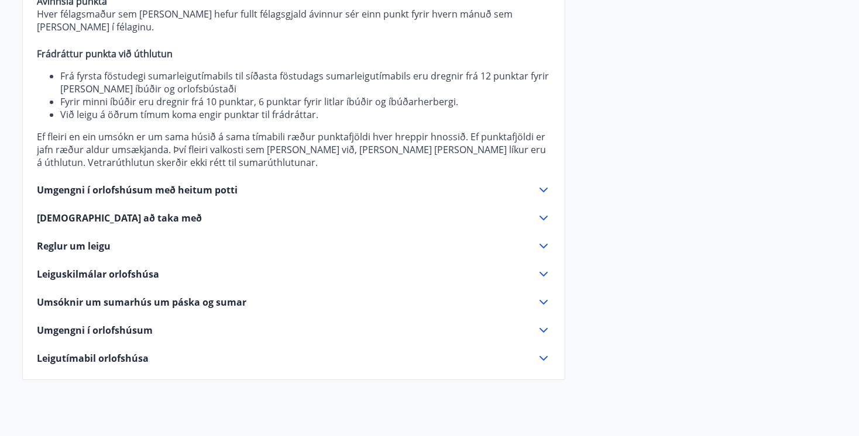
scroll to position [600, 0]
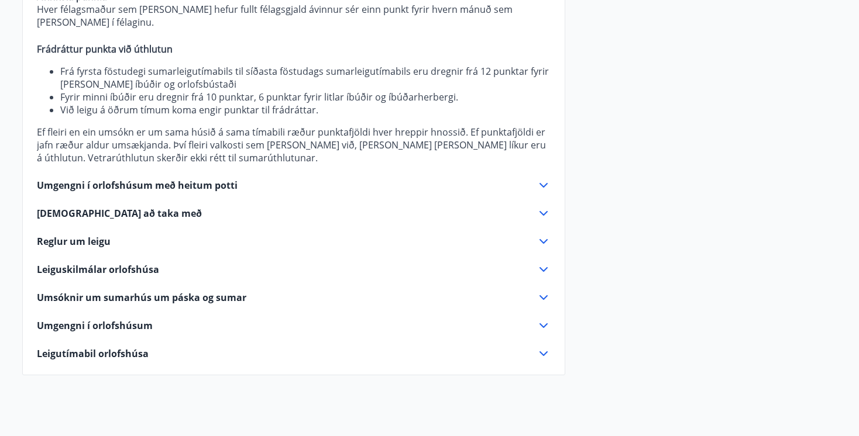
click at [143, 347] on span "Leigutímabil orlofshúsa" at bounding box center [93, 353] width 112 height 13
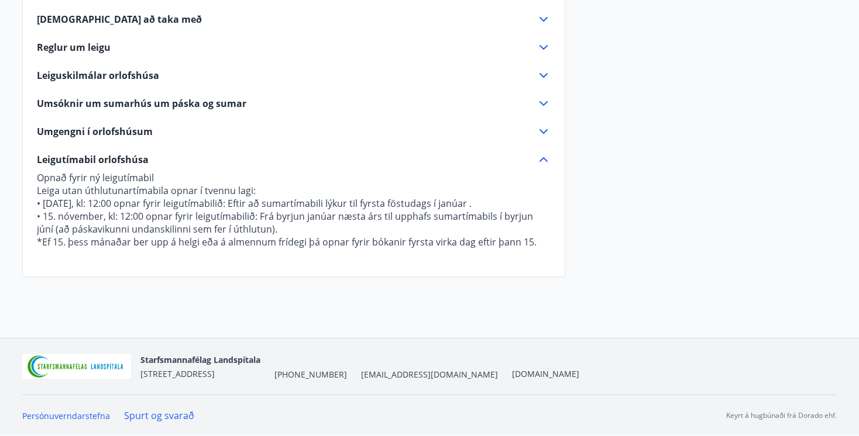
scroll to position [497, 0]
click at [410, 252] on p at bounding box center [294, 256] width 514 height 14
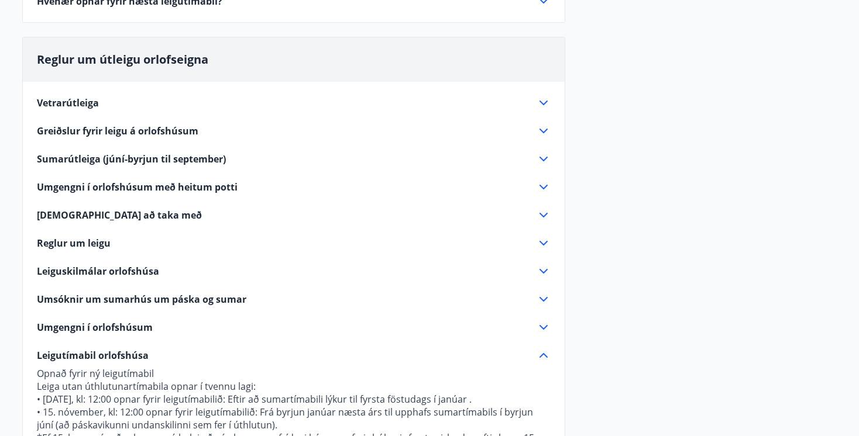
scroll to position [0, 0]
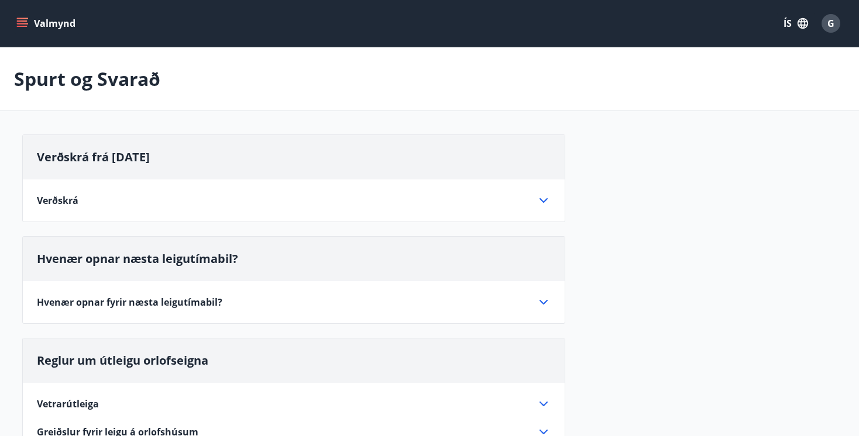
click at [837, 33] on button "G" at bounding box center [831, 23] width 28 height 28
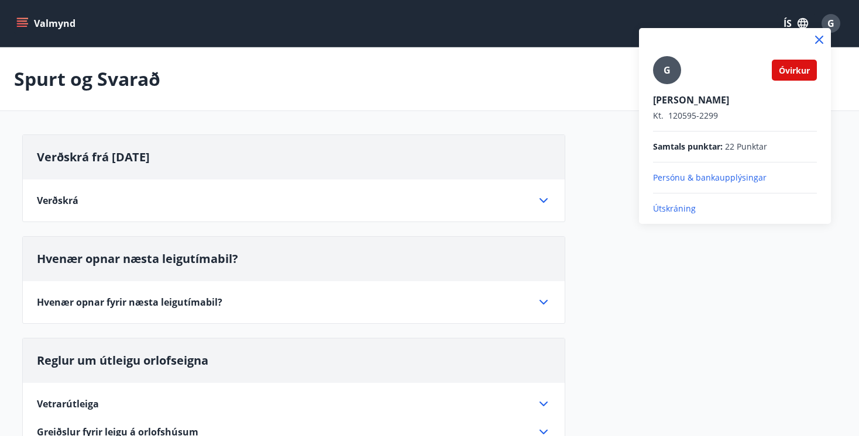
click at [795, 70] on span "Óvirkur" at bounding box center [794, 70] width 31 height 11
click at [705, 147] on span "Samtals punktar :" at bounding box center [688, 147] width 70 height 12
